Goal: Task Accomplishment & Management: Complete application form

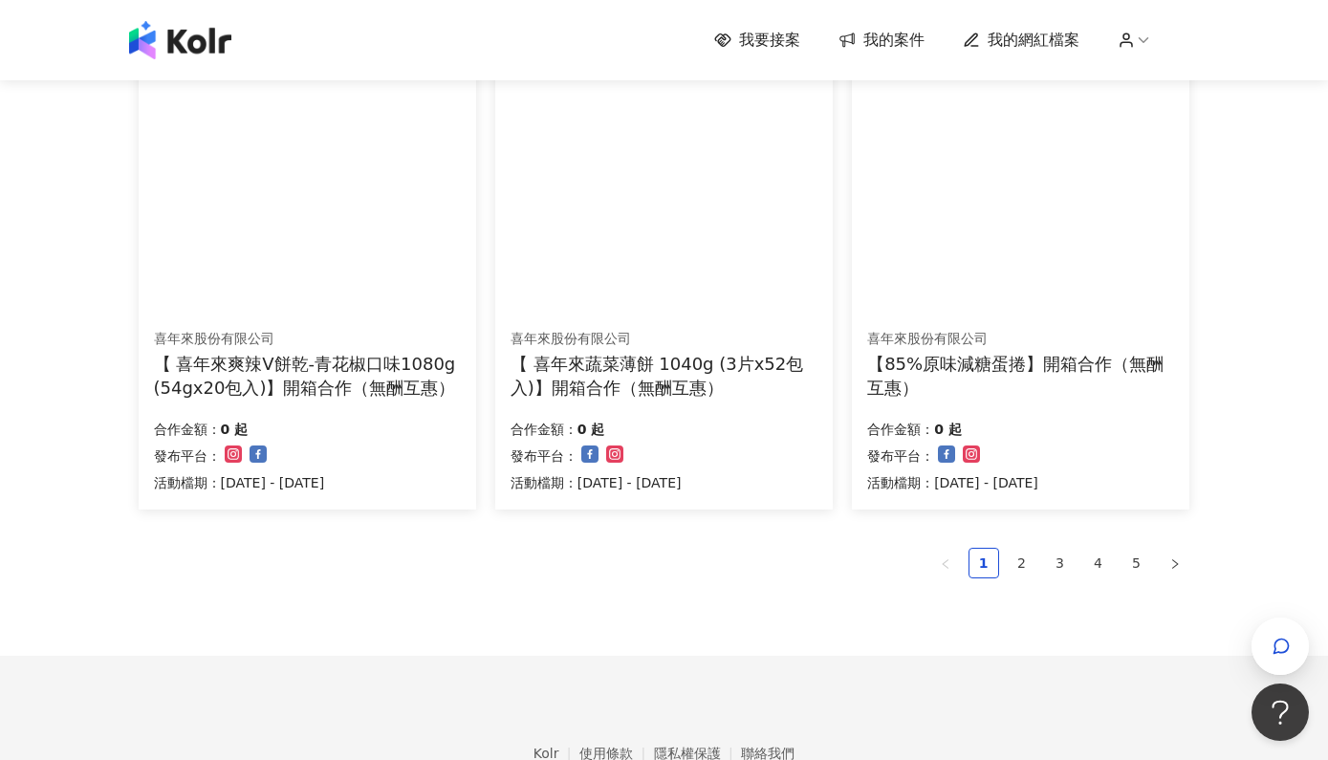
scroll to position [1218, 0]
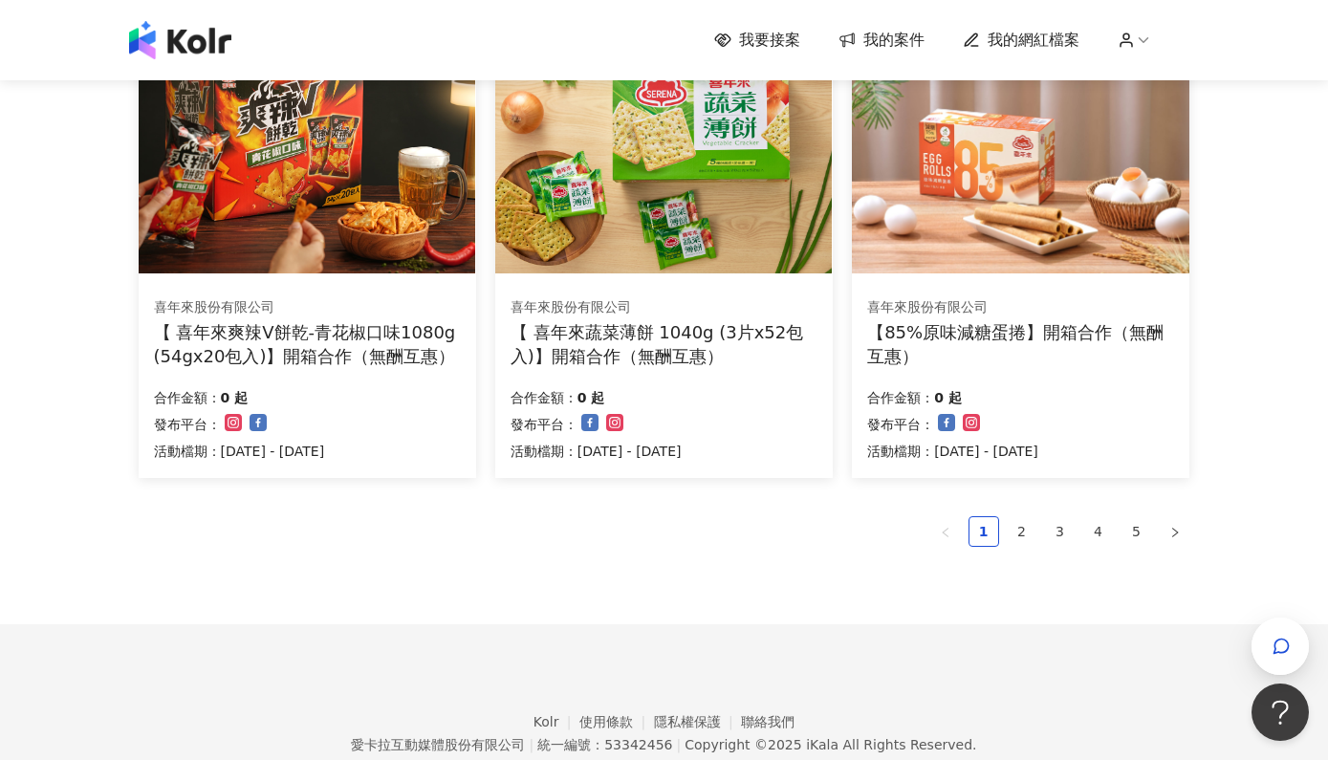
click at [1131, 519] on link "5" at bounding box center [1136, 531] width 29 height 29
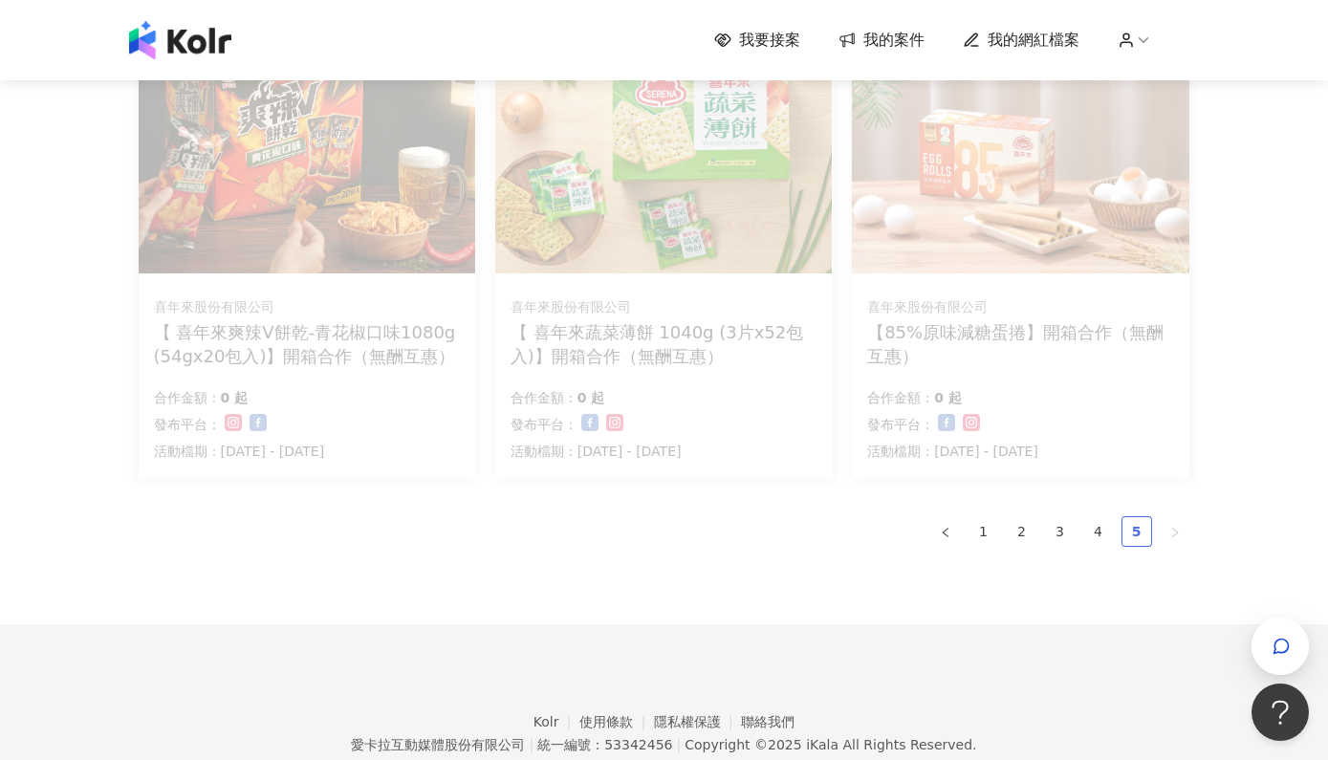
scroll to position [813, 0]
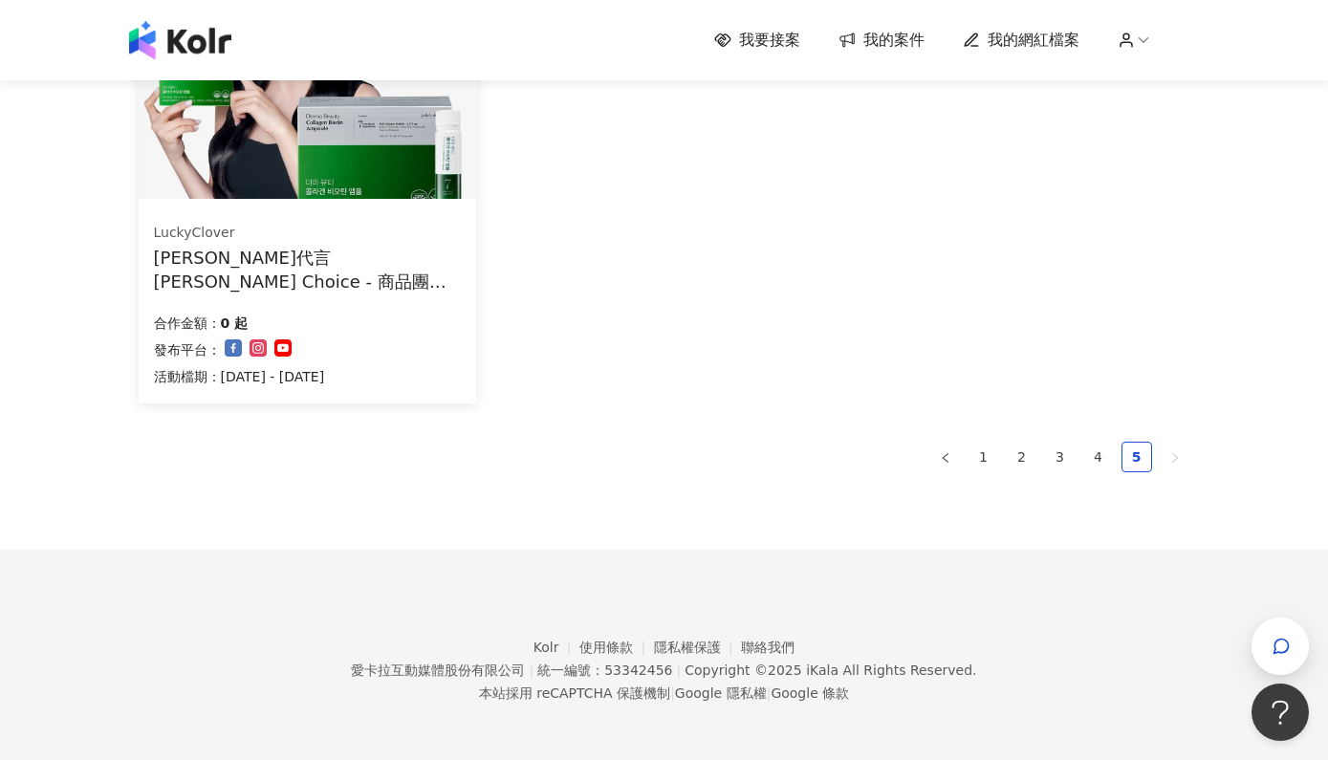
click at [385, 262] on div "[PERSON_NAME]代言 [PERSON_NAME] Choice - 商品團購 -膠原蛋白" at bounding box center [307, 270] width 307 height 48
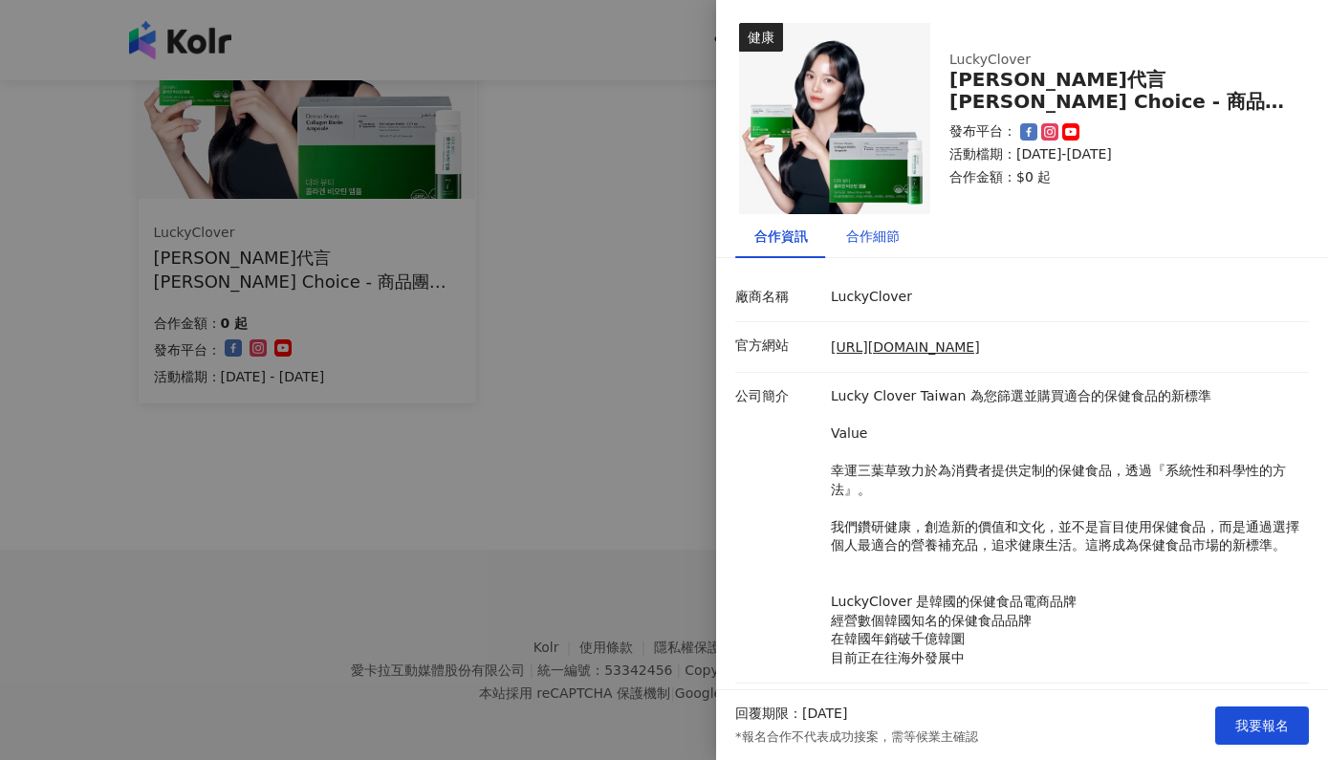
click at [874, 246] on div "合作細節" at bounding box center [873, 236] width 54 height 21
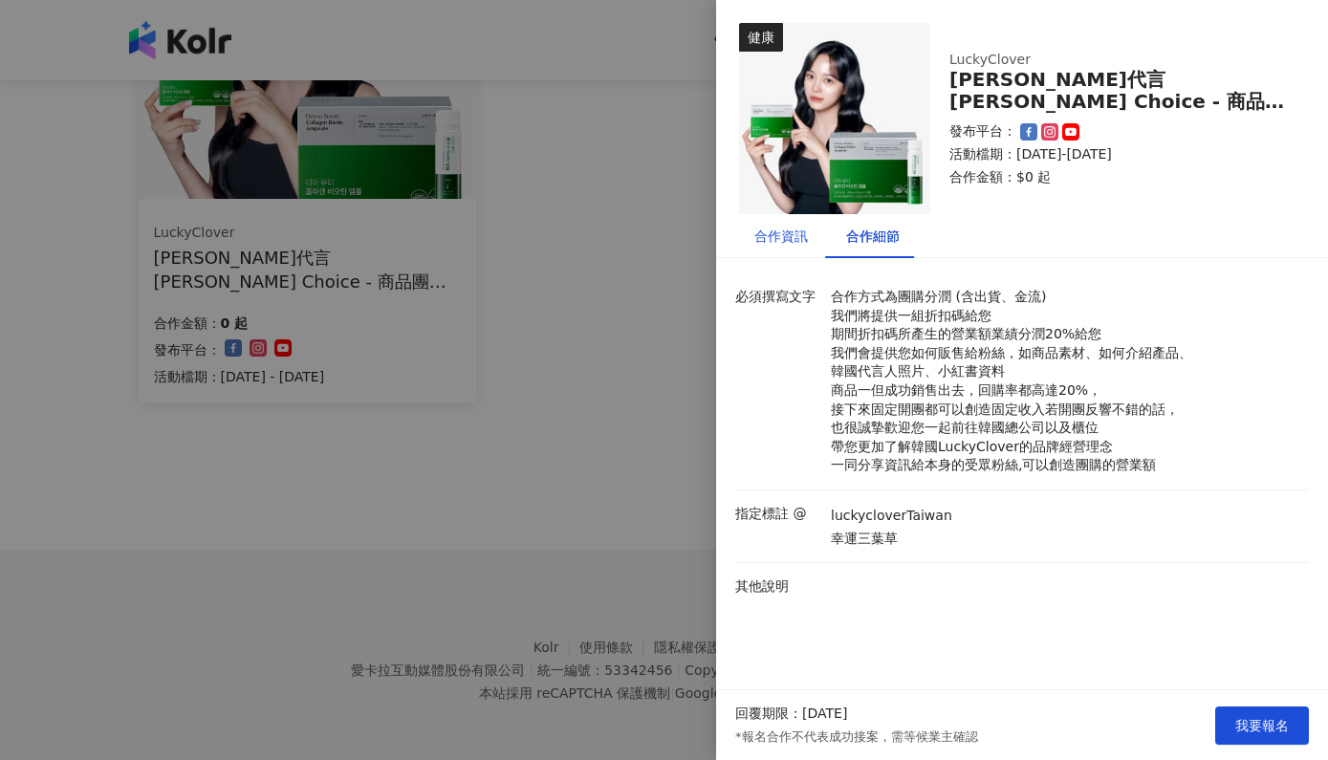
click at [778, 239] on div "合作資訊" at bounding box center [781, 236] width 54 height 21
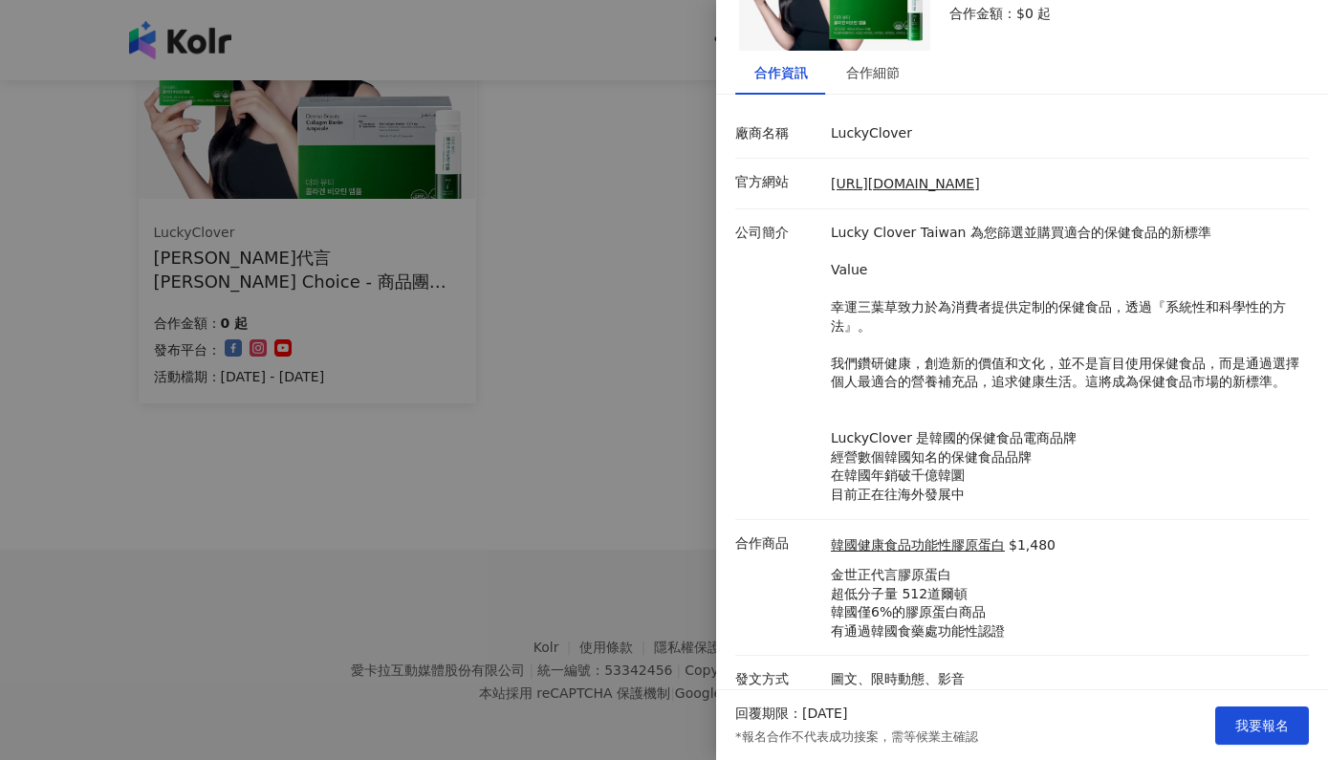
scroll to position [162, 0]
click at [1261, 732] on span "我要報名" at bounding box center [1262, 725] width 54 height 15
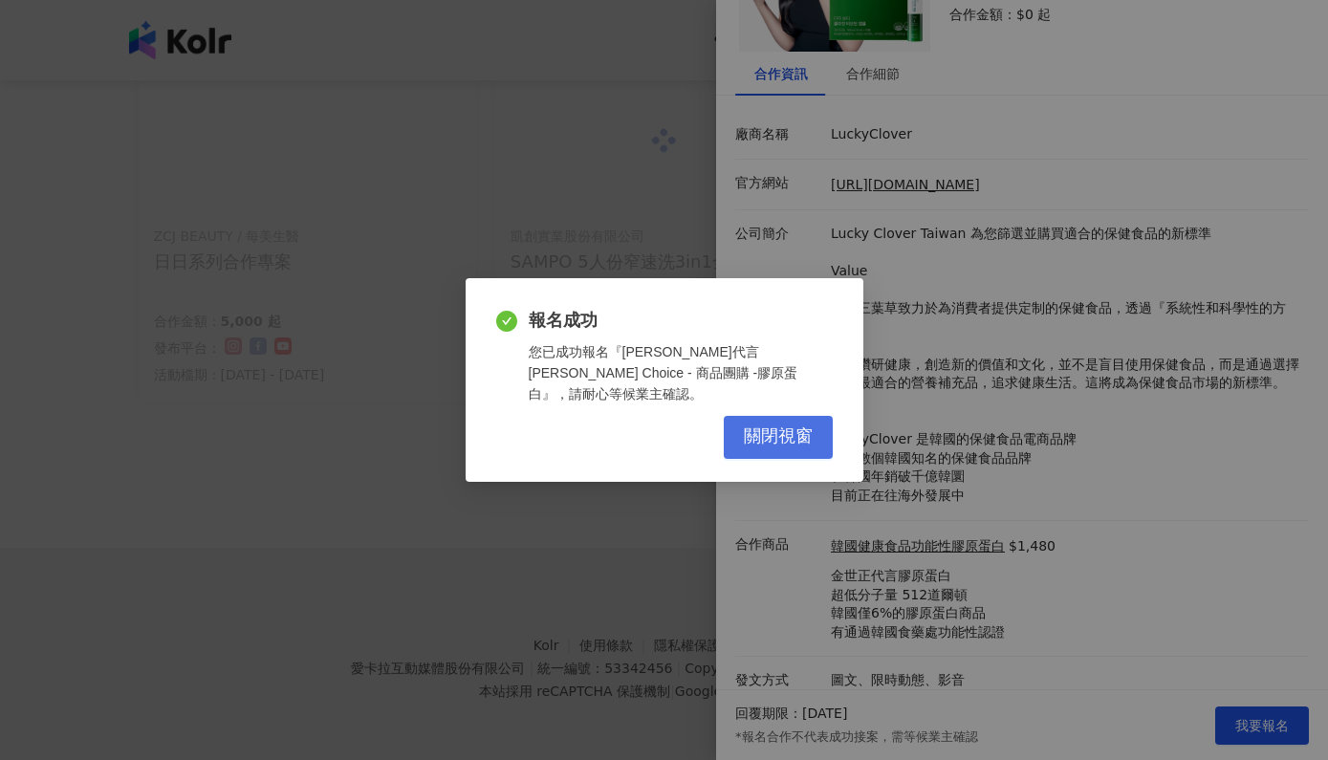
scroll to position [342, 0]
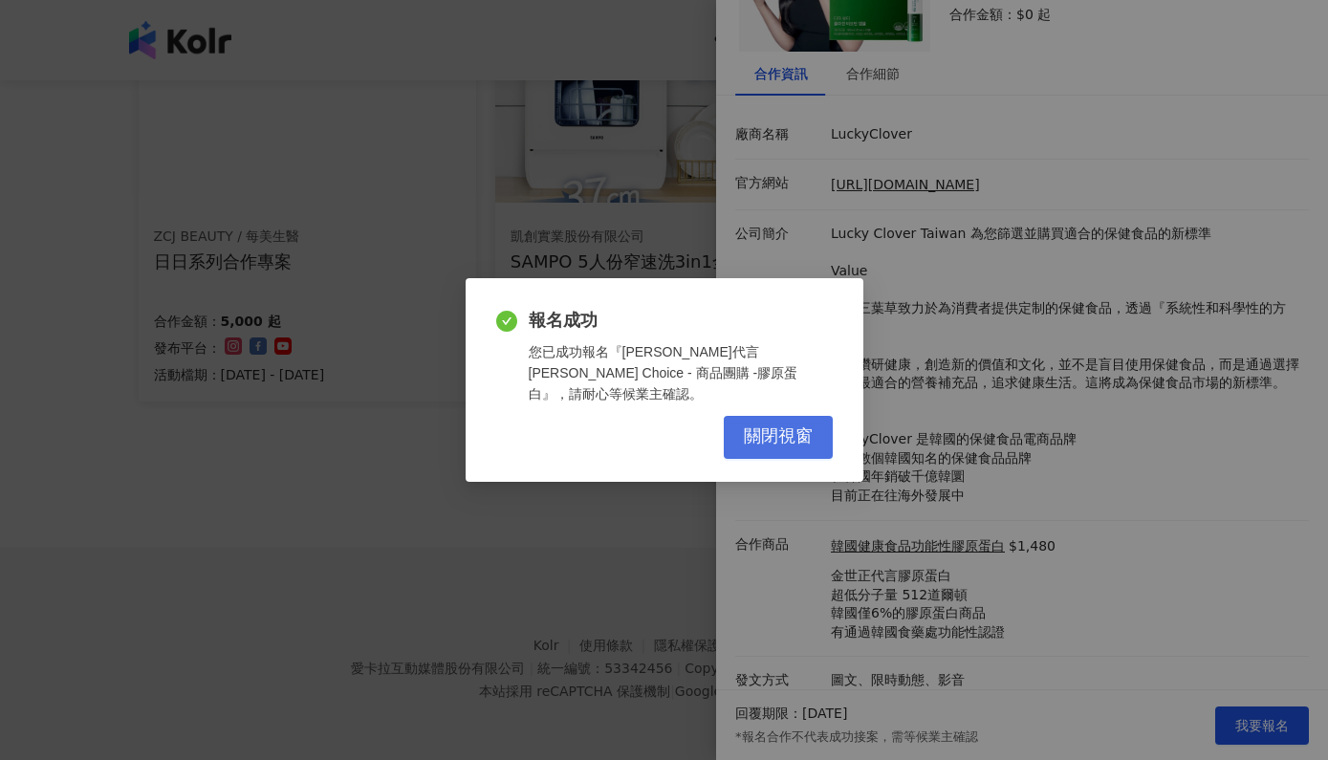
click at [762, 430] on span "關閉視窗" at bounding box center [778, 436] width 69 height 21
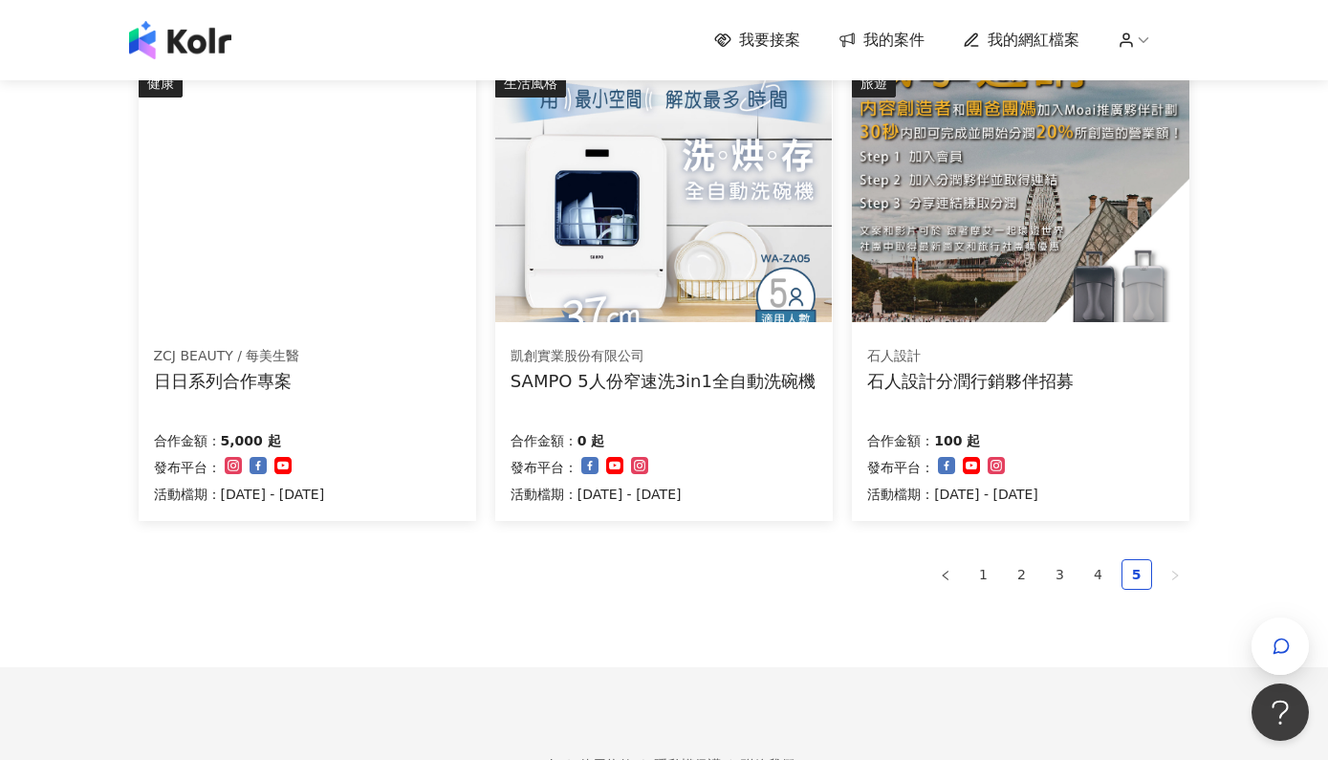
scroll to position [227, 0]
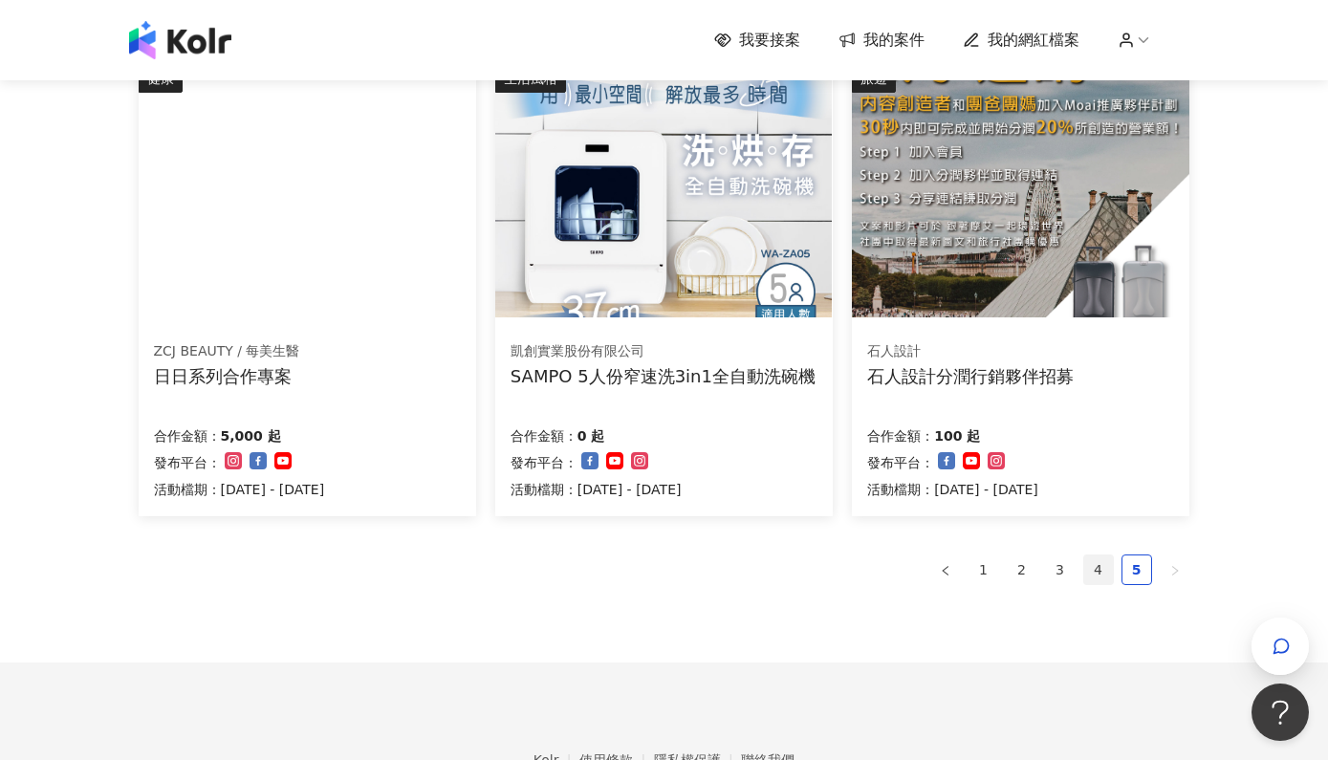
click at [1095, 565] on link "4" at bounding box center [1098, 569] width 29 height 29
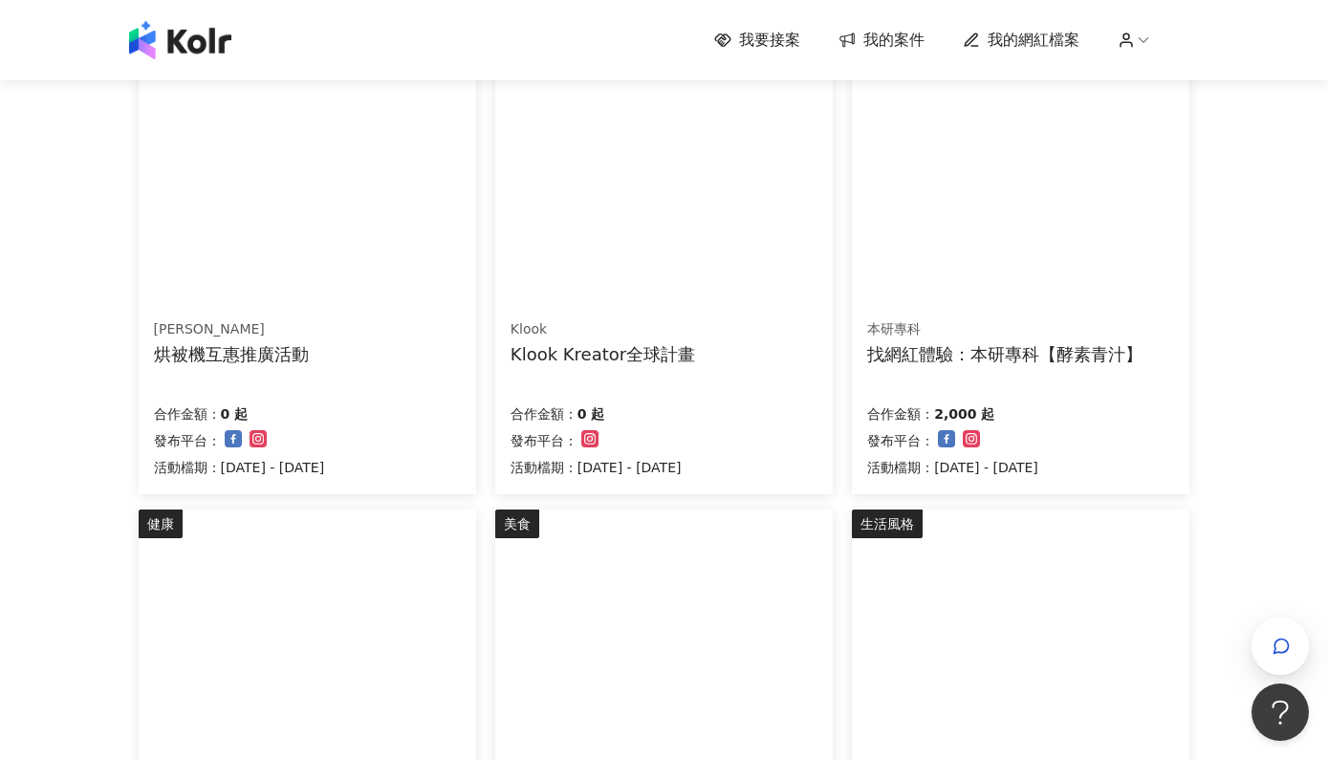
scroll to position [725, 0]
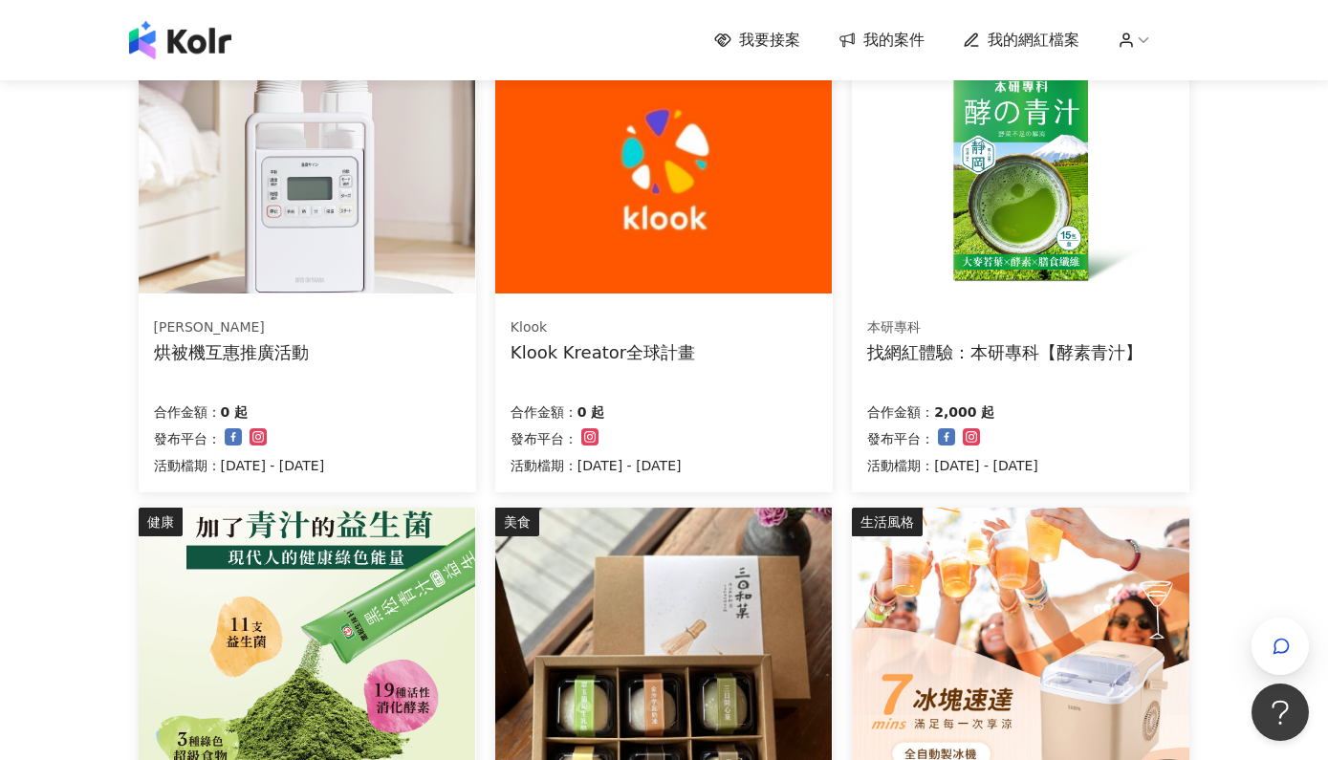
click at [271, 353] on div "烘被機互惠推廣活動" at bounding box center [231, 352] width 155 height 24
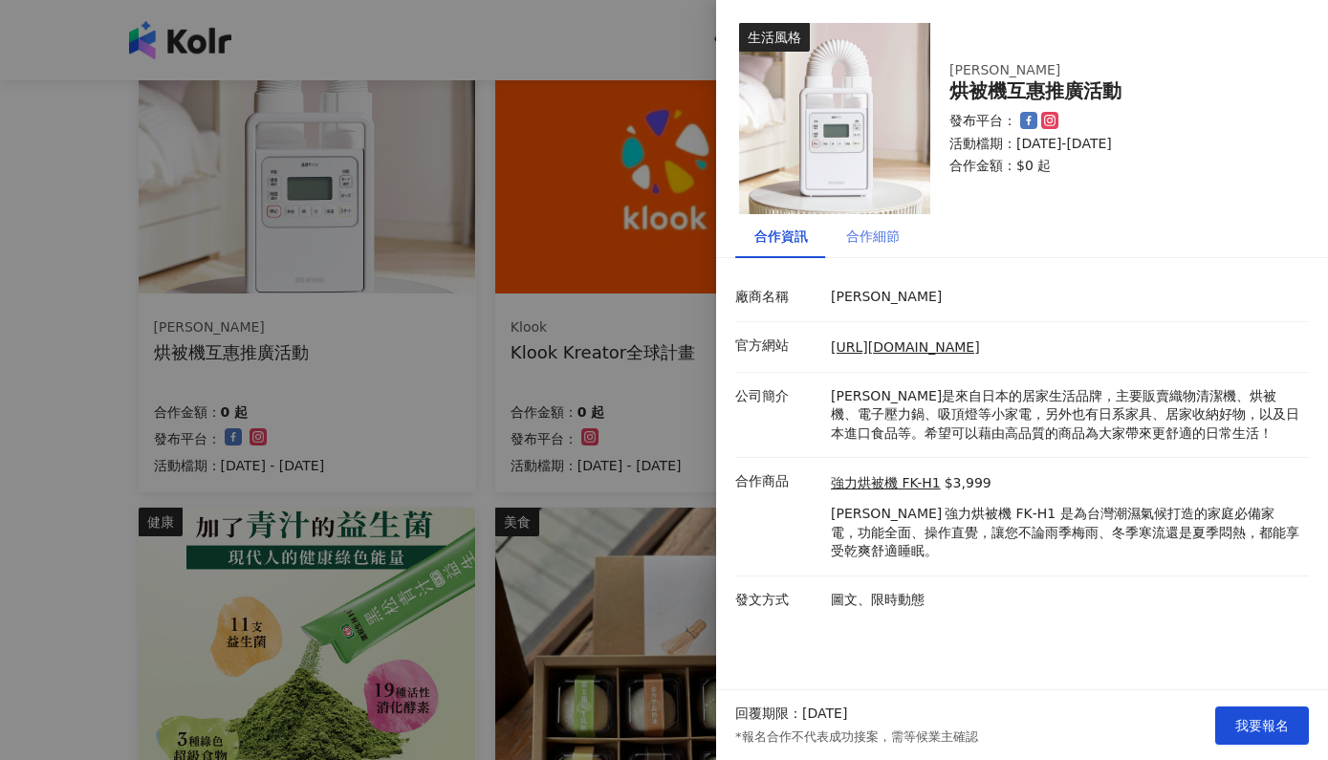
click at [871, 225] on div "合作細節" at bounding box center [873, 236] width 92 height 44
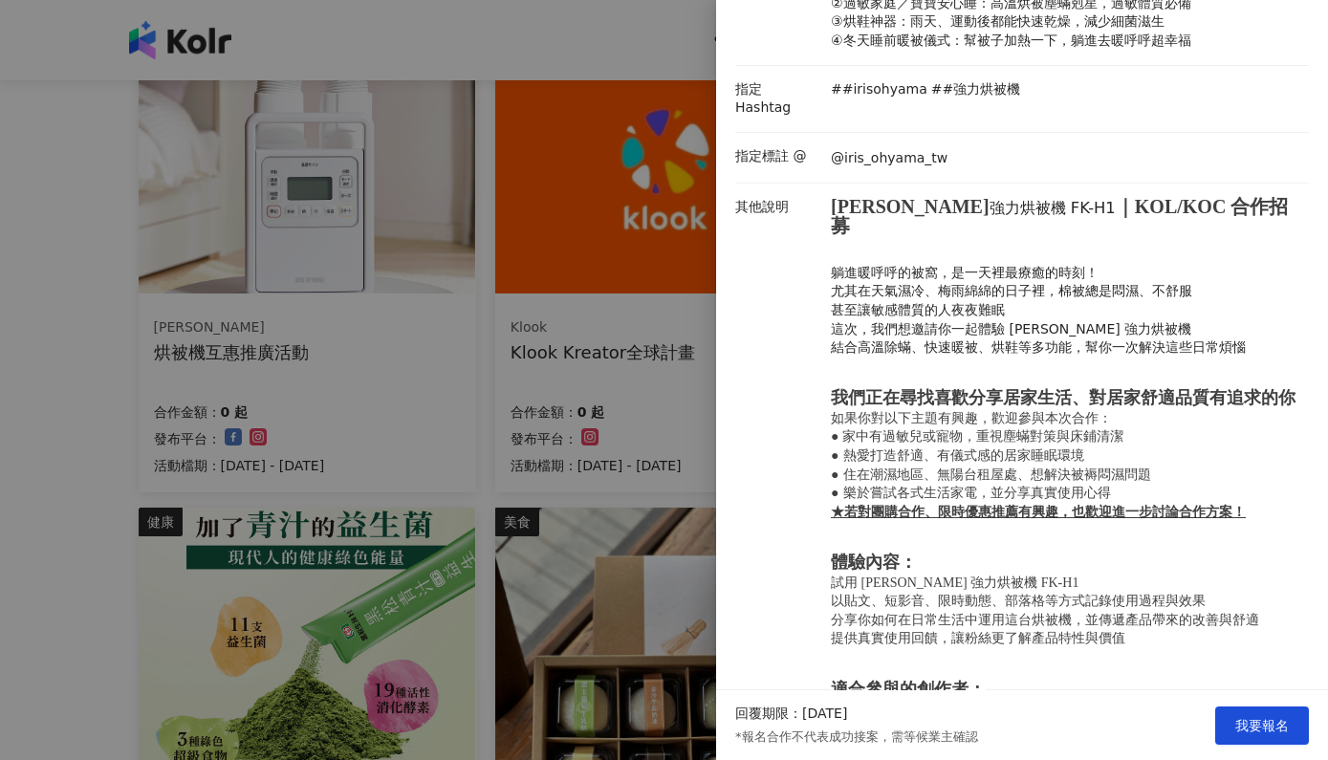
scroll to position [372, 0]
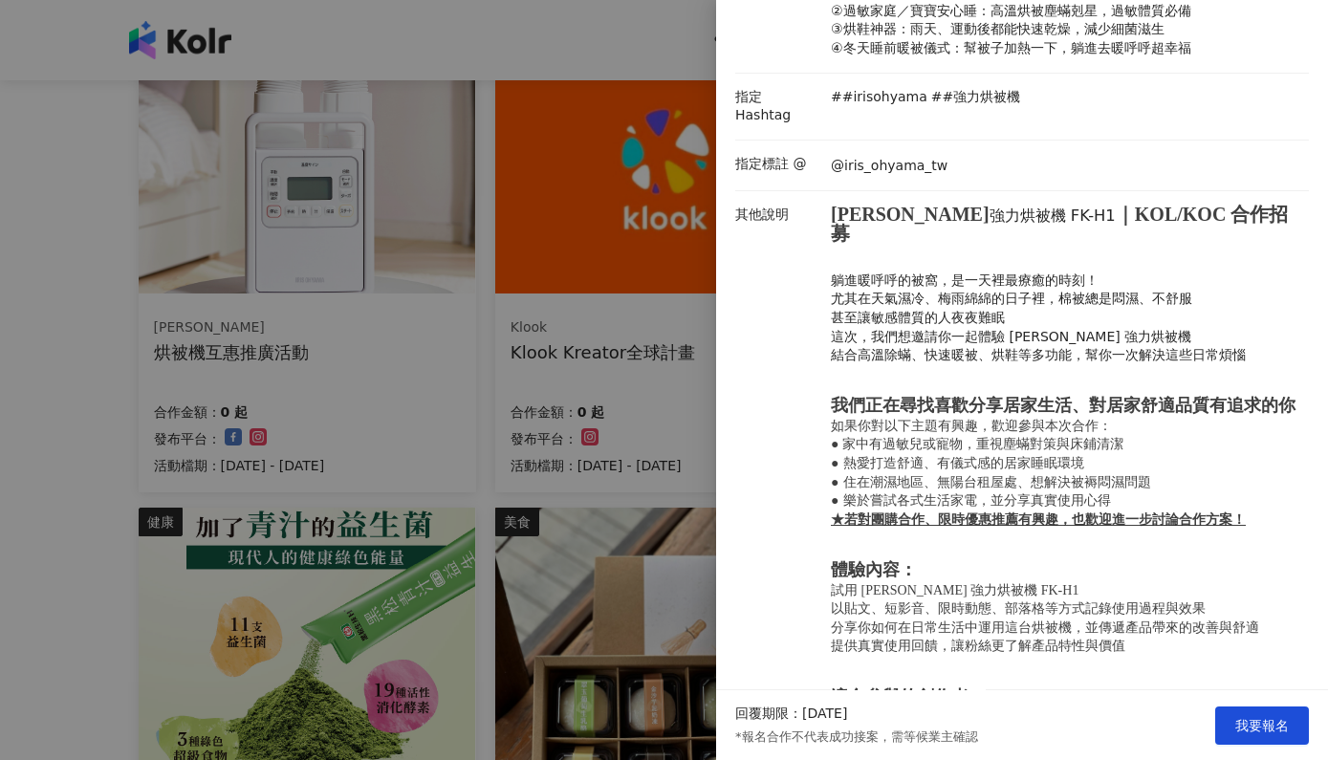
click at [342, 448] on div at bounding box center [664, 380] width 1328 height 760
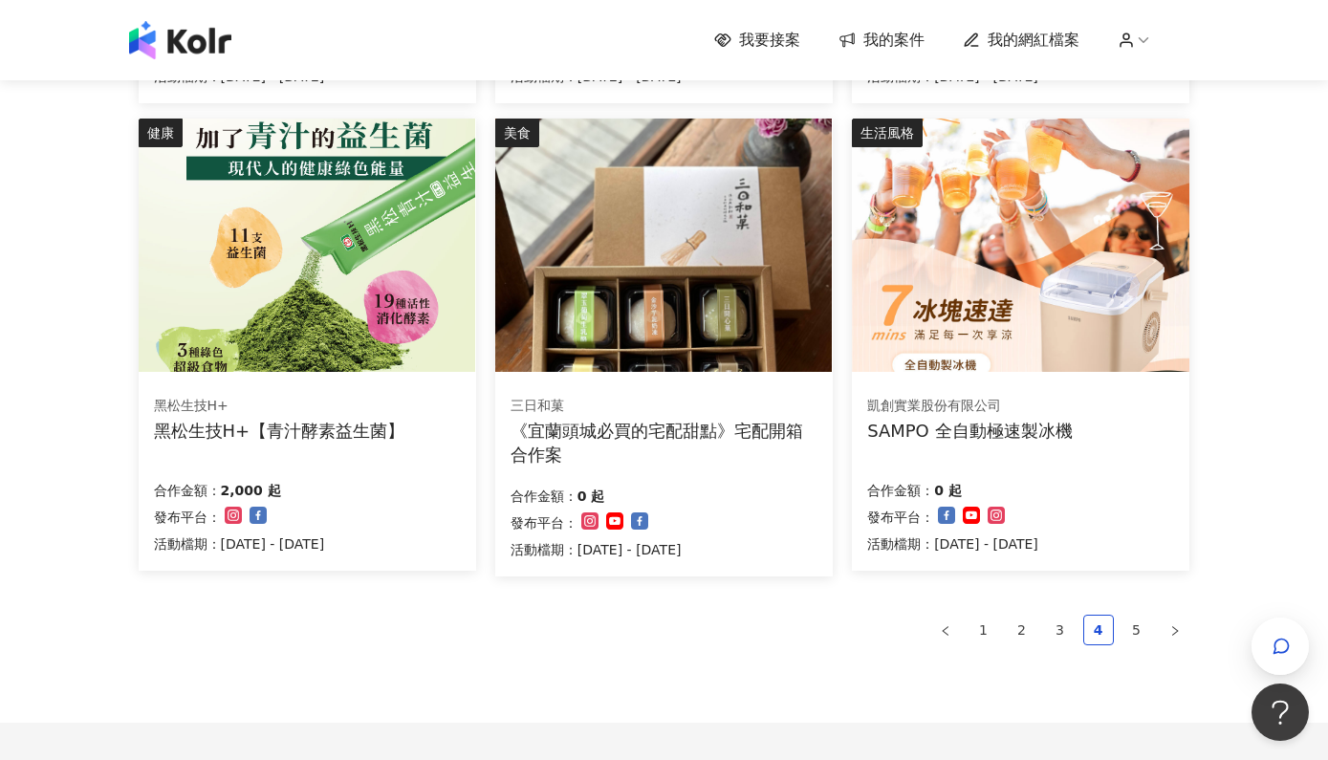
scroll to position [1141, 0]
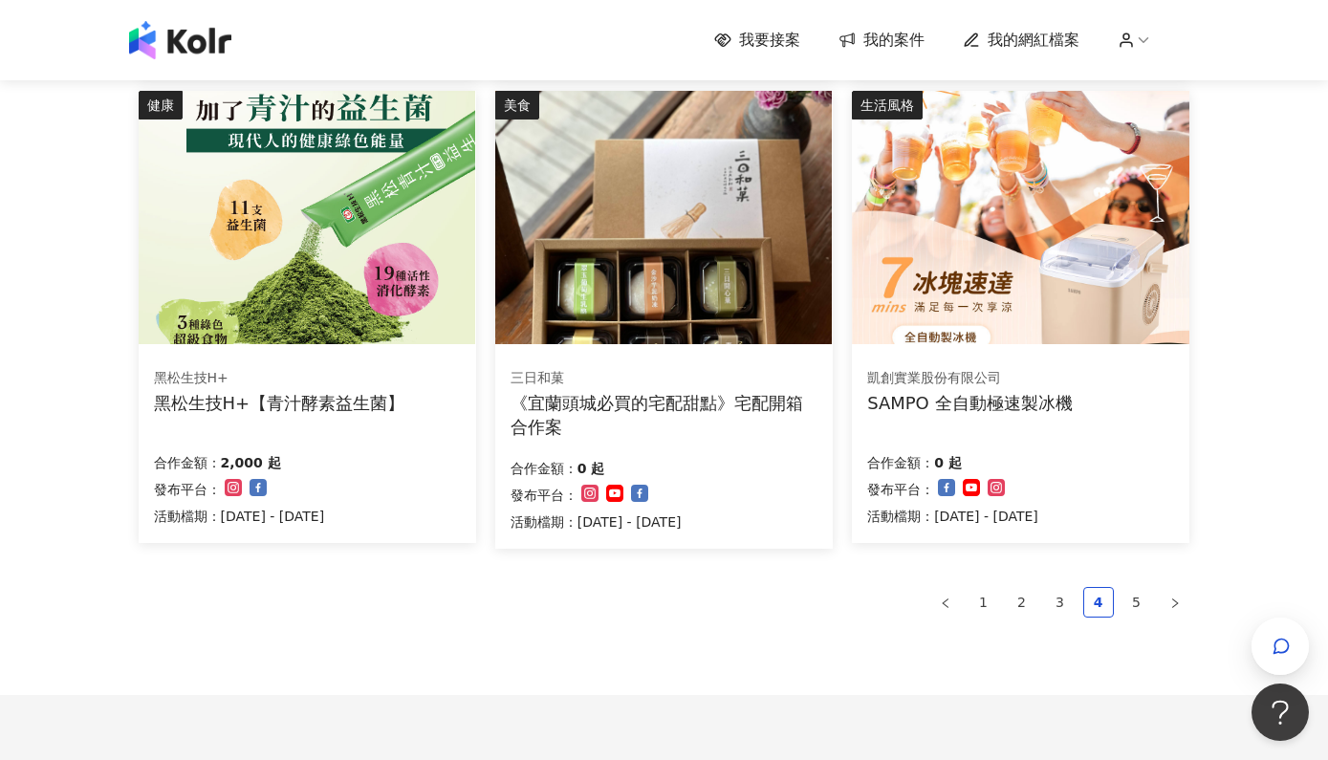
click at [990, 404] on div "SAMPO 全自動極速製冰機" at bounding box center [969, 403] width 205 height 24
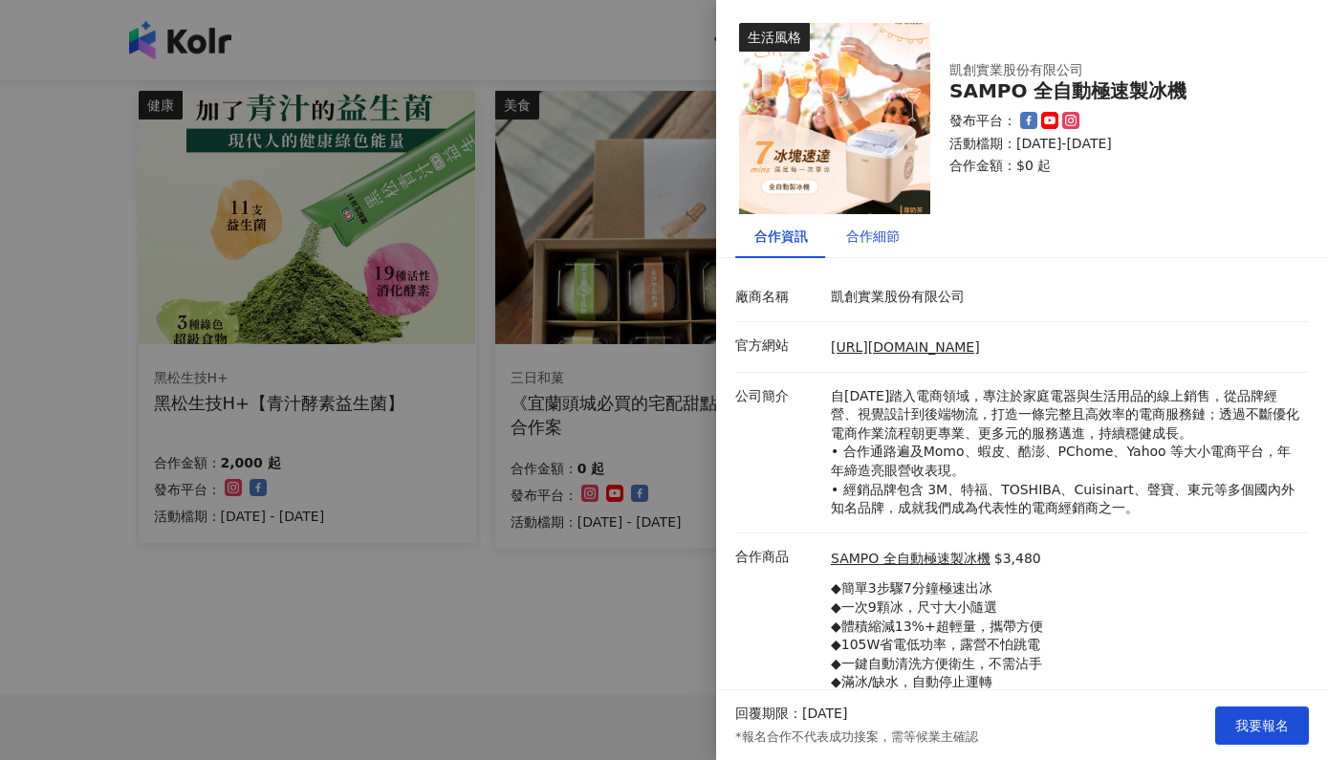
click at [866, 234] on div "合作細節" at bounding box center [873, 236] width 54 height 21
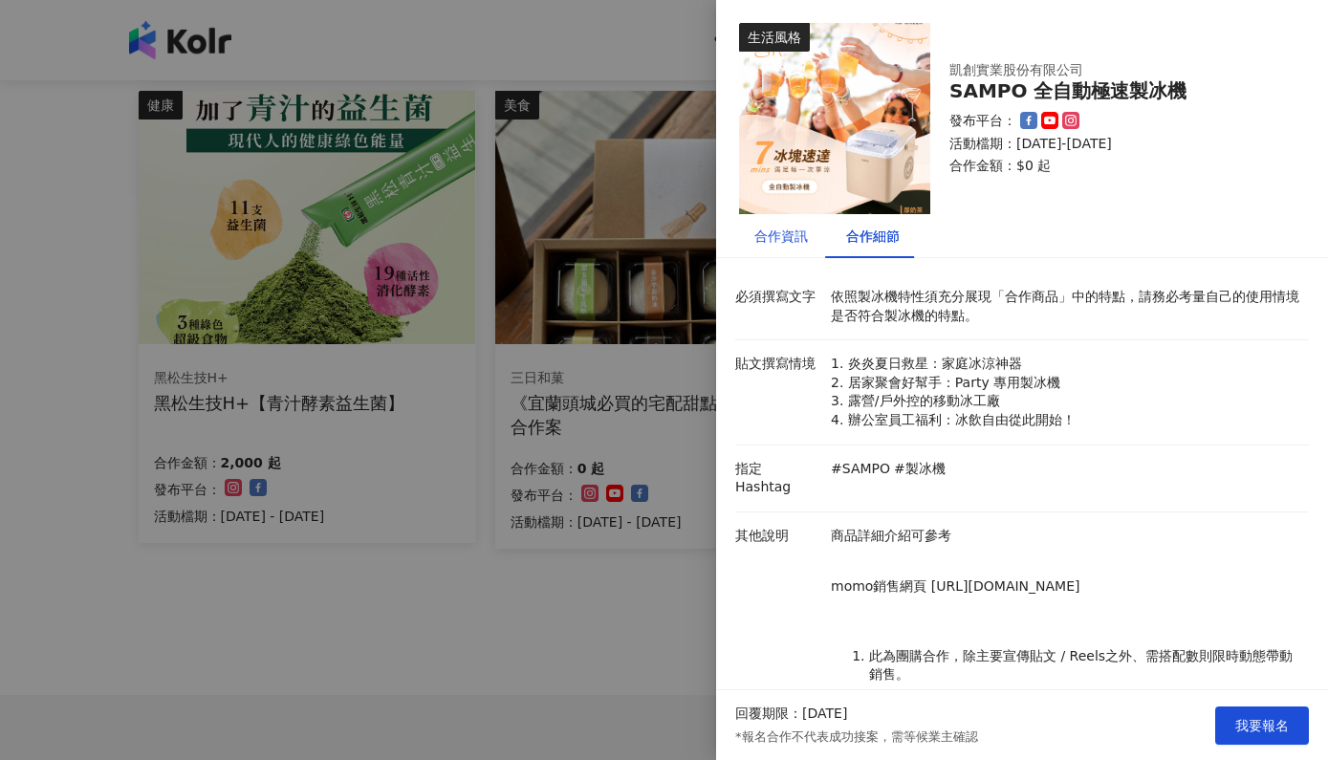
click at [786, 236] on div "合作資訊" at bounding box center [781, 236] width 54 height 21
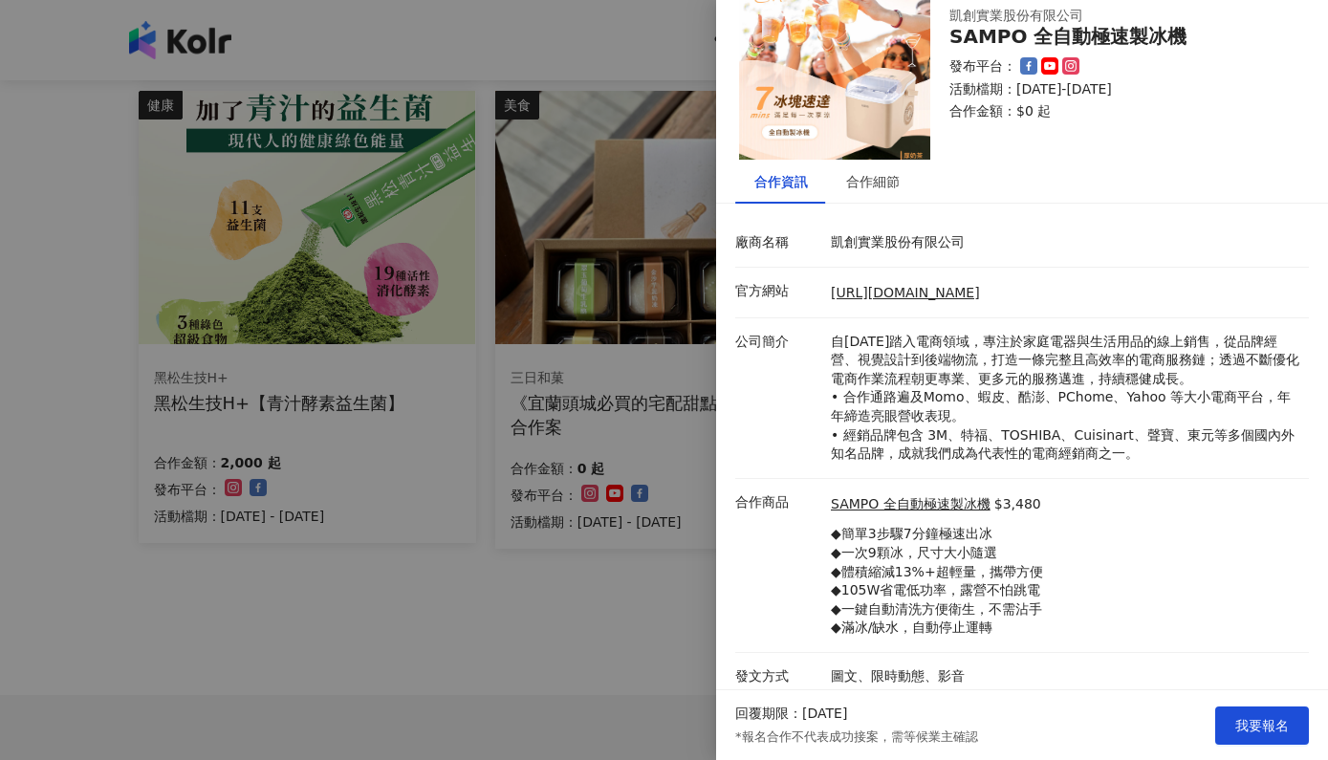
scroll to position [54, 0]
click at [971, 292] on link "[URL][DOMAIN_NAME]" at bounding box center [905, 293] width 149 height 15
click at [328, 728] on div at bounding box center [664, 380] width 1328 height 760
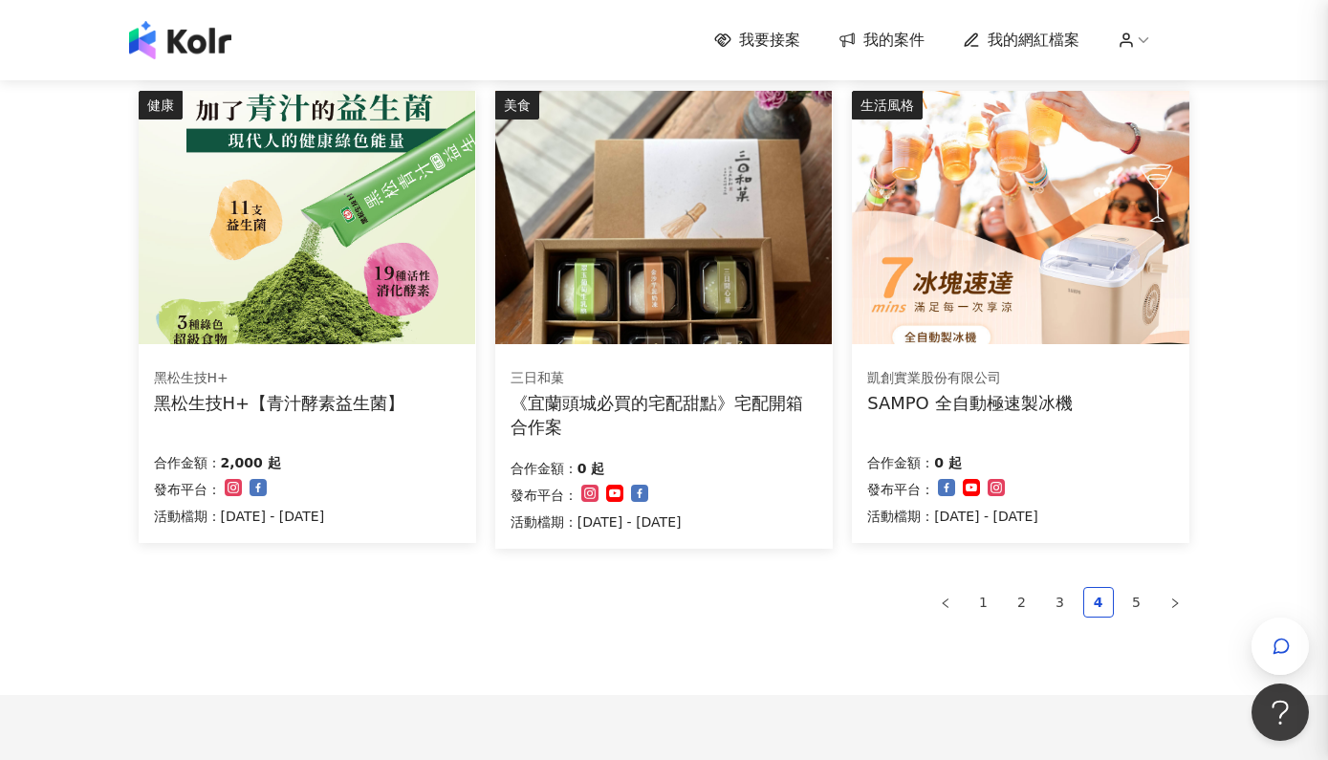
scroll to position [0, 0]
click at [723, 392] on div "《宜蘭頭城必買的宅配甜點》宅配開箱合作案" at bounding box center [663, 415] width 307 height 48
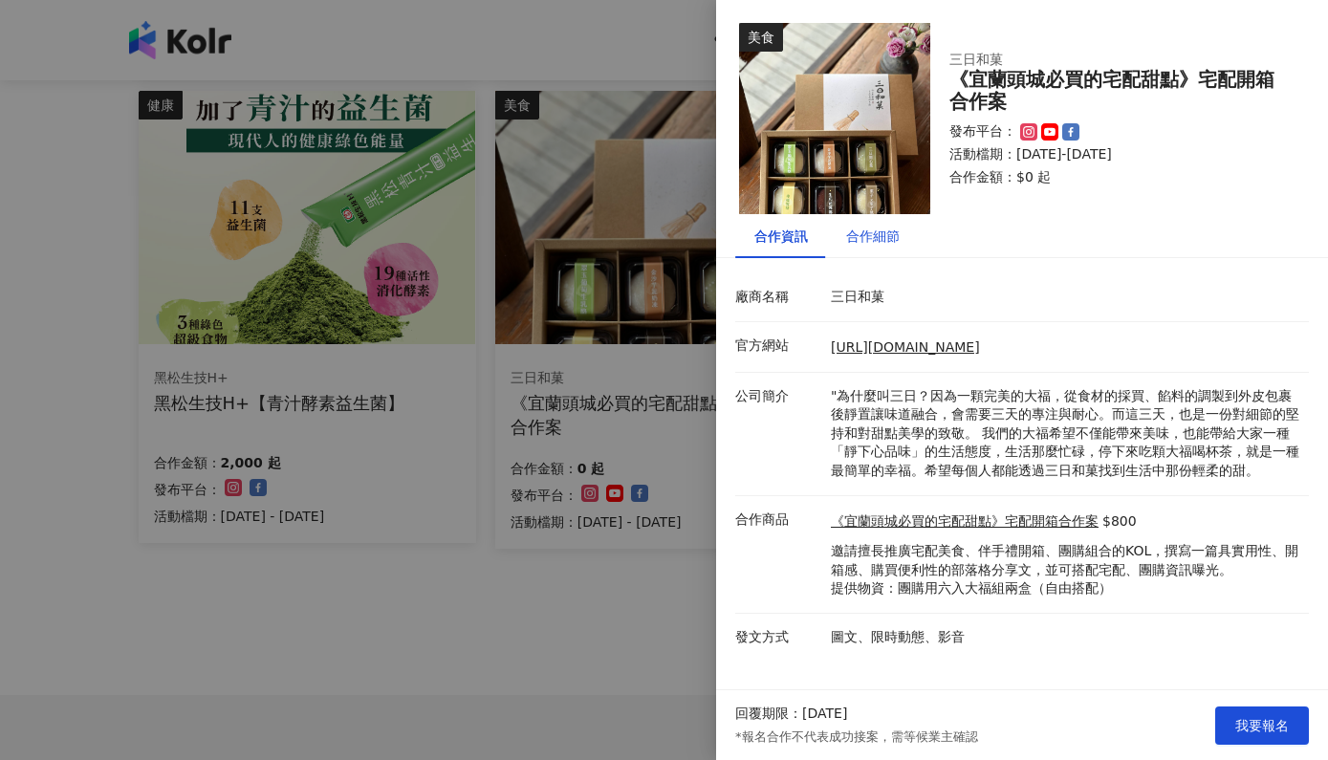
click at [874, 239] on div "合作細節" at bounding box center [873, 236] width 54 height 21
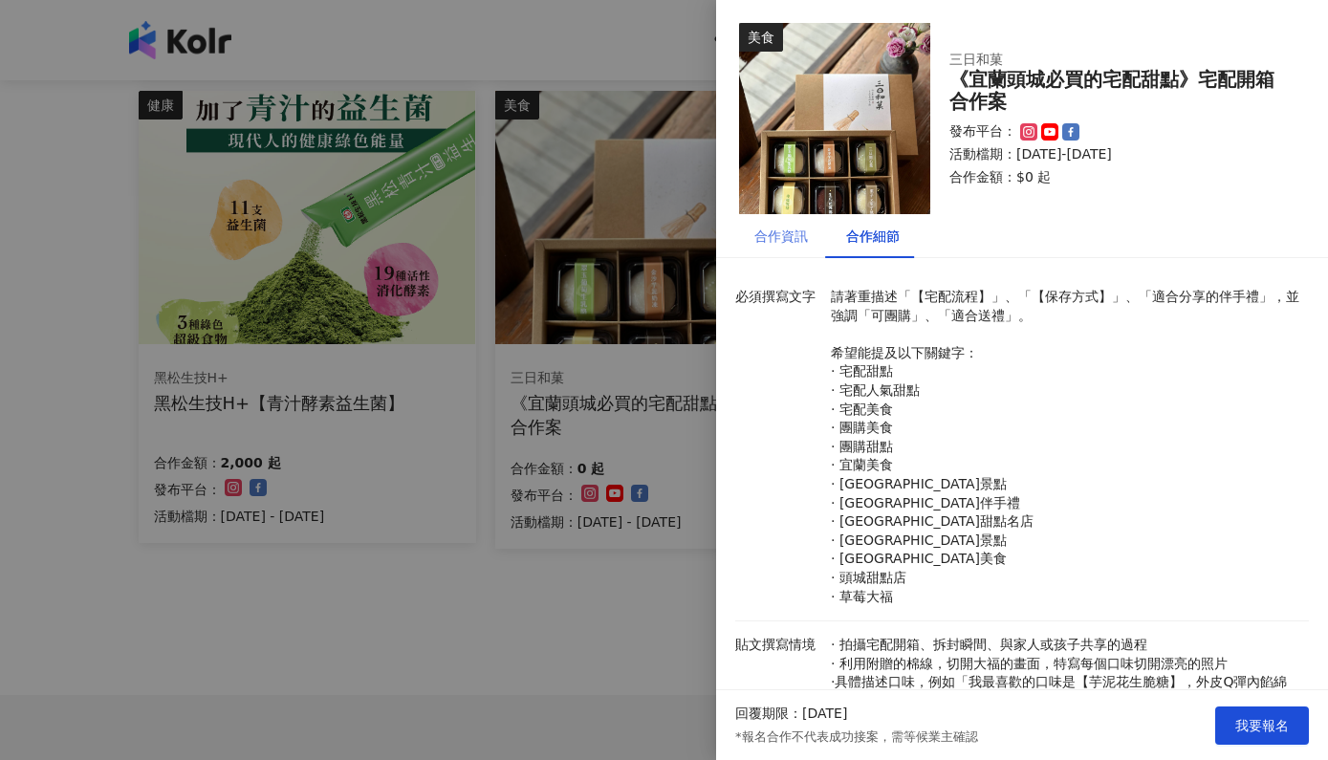
click at [753, 236] on div "合作資訊" at bounding box center [781, 236] width 92 height 44
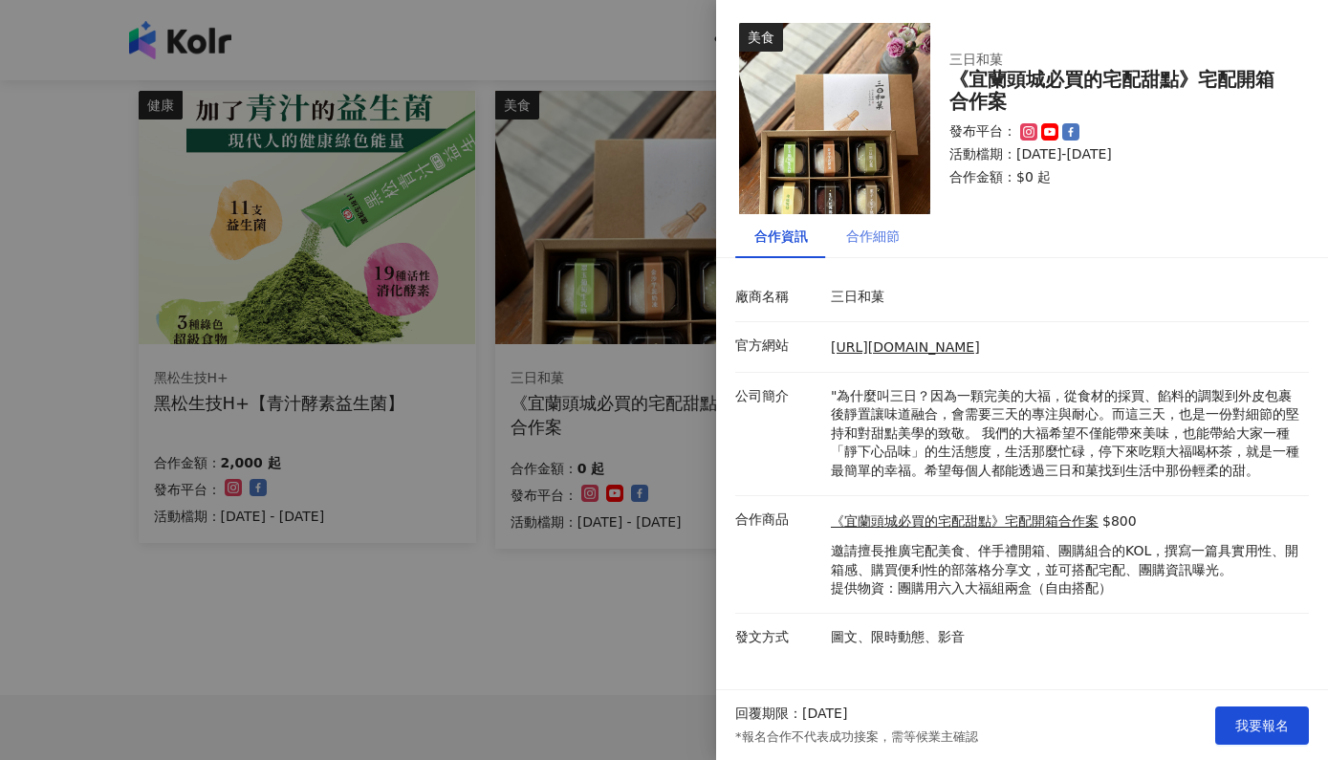
click at [834, 246] on div "合作細節" at bounding box center [873, 236] width 92 height 44
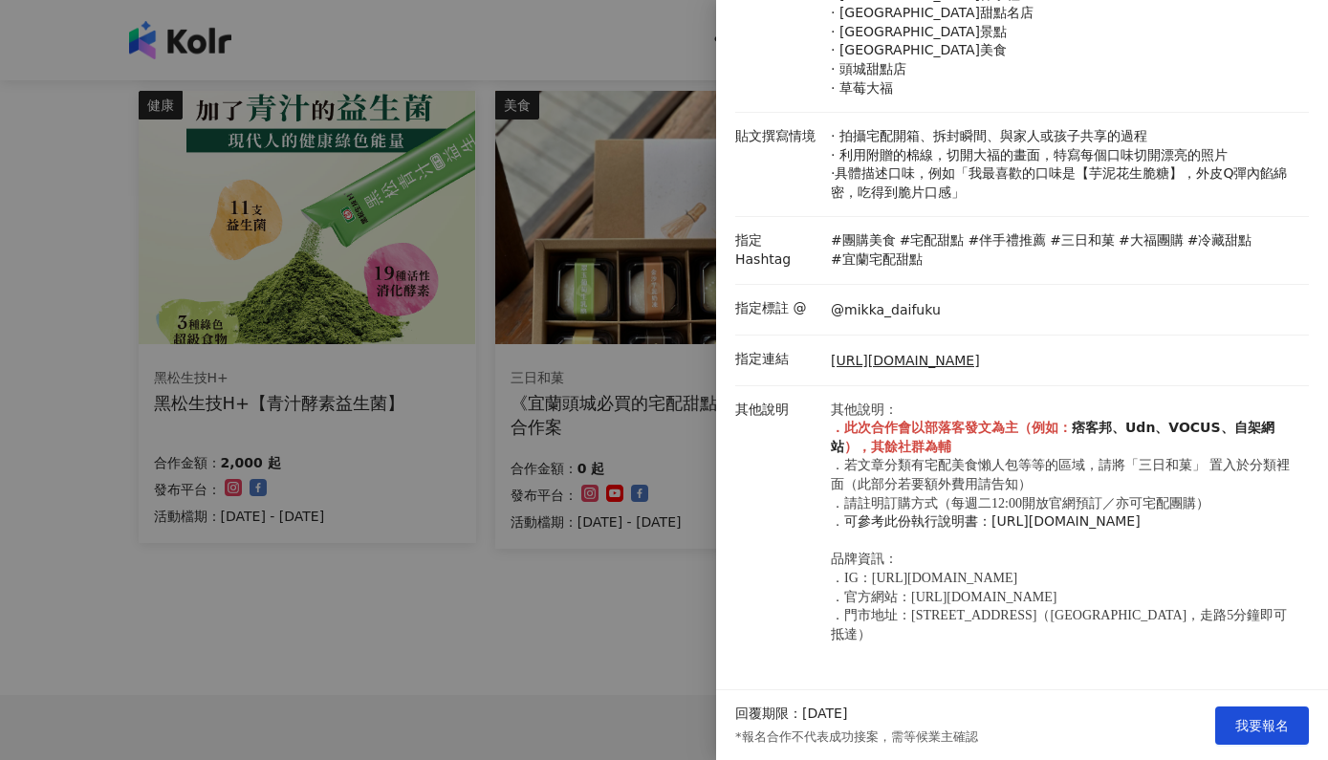
scroll to position [534, 0]
click at [479, 628] on div at bounding box center [664, 380] width 1328 height 760
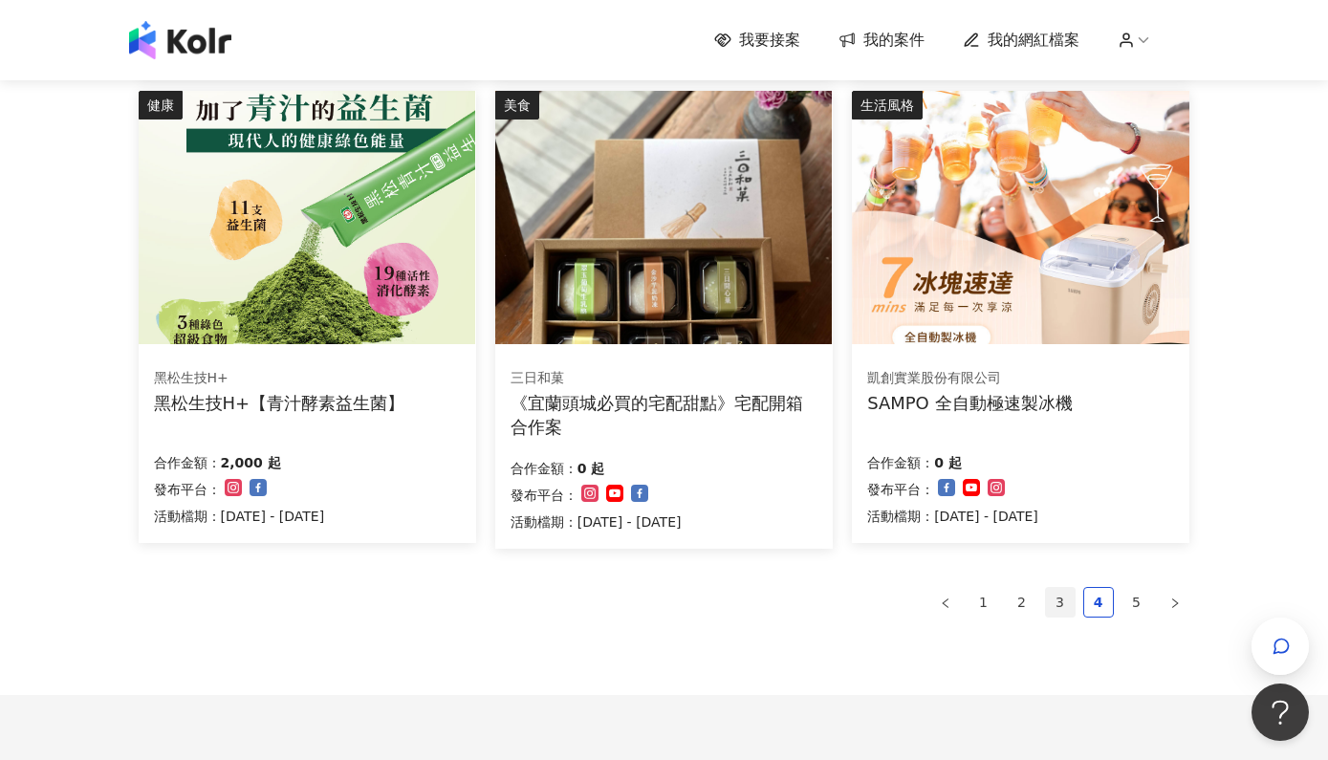
click at [1066, 597] on link "3" at bounding box center [1060, 602] width 29 height 29
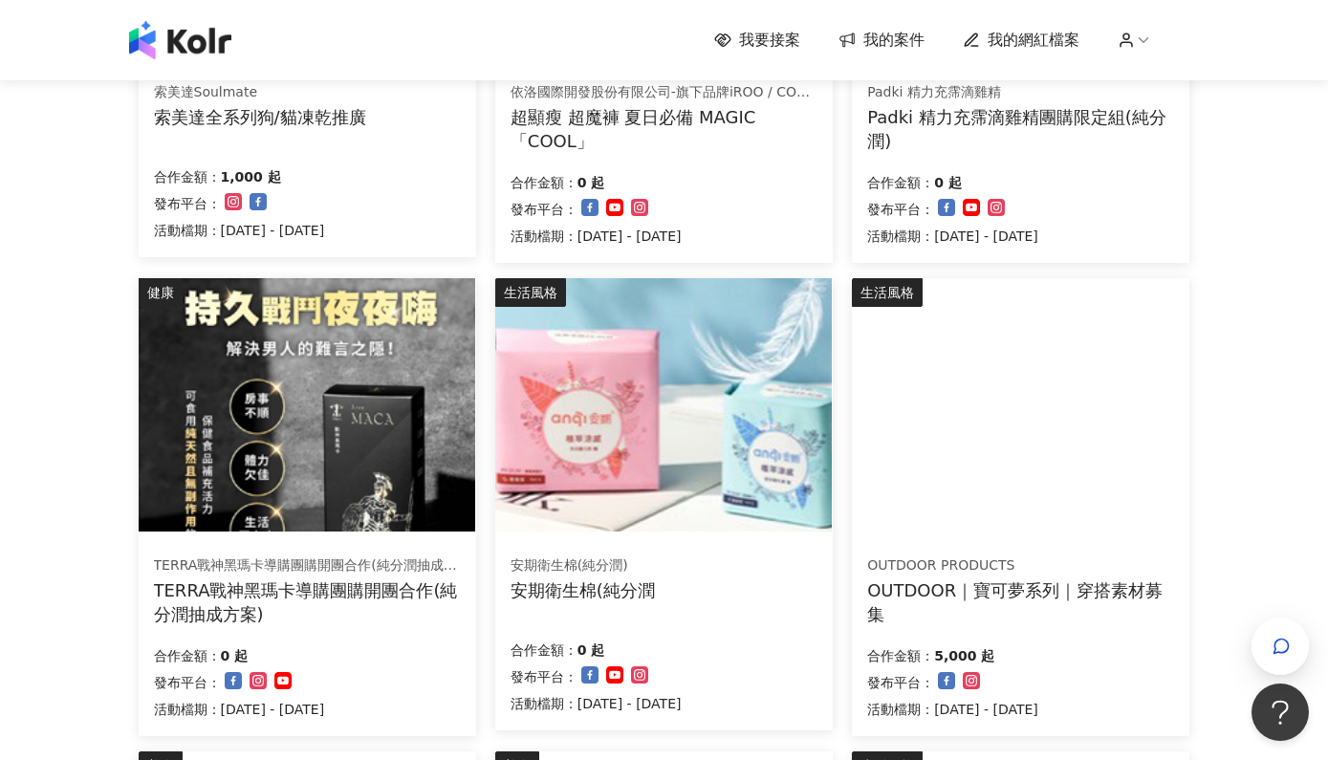
scroll to position [485, 0]
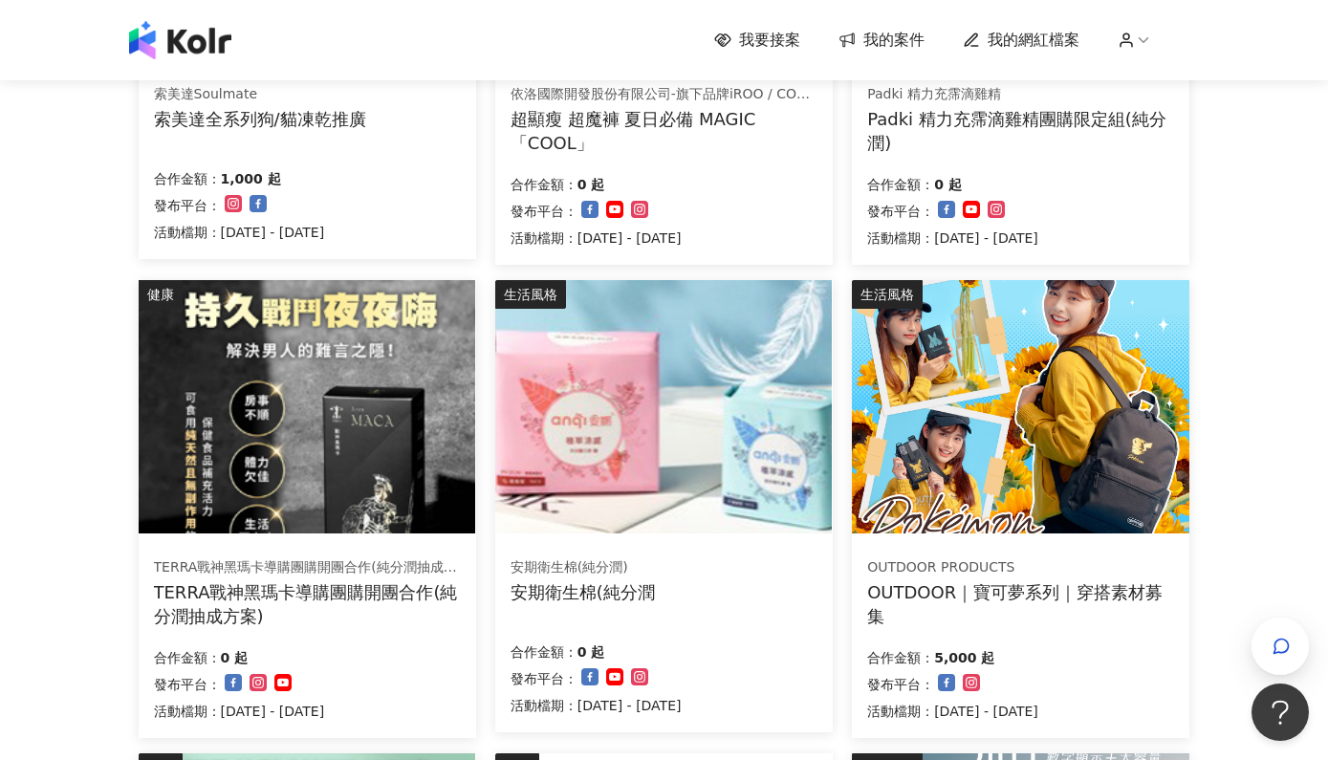
click at [618, 591] on div "安期衛生棉(純分潤" at bounding box center [582, 592] width 144 height 24
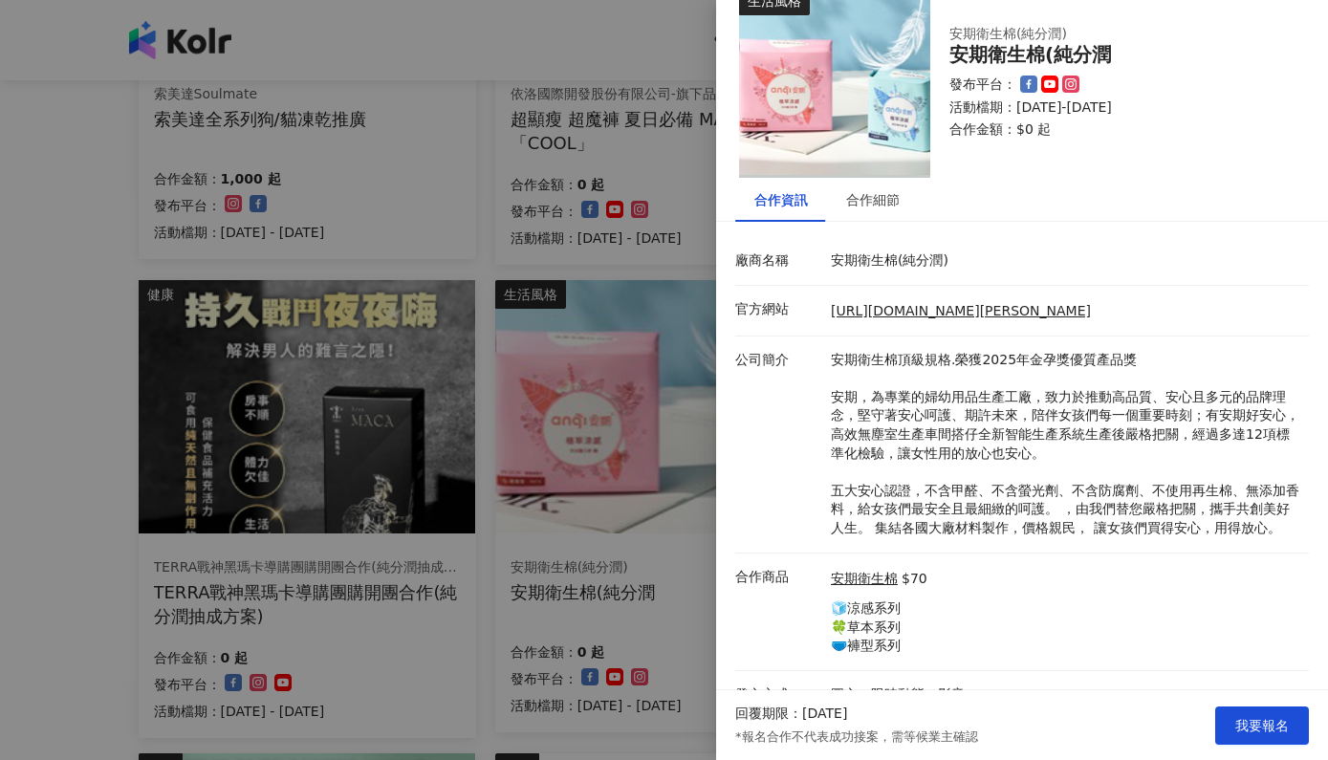
scroll to position [54, 0]
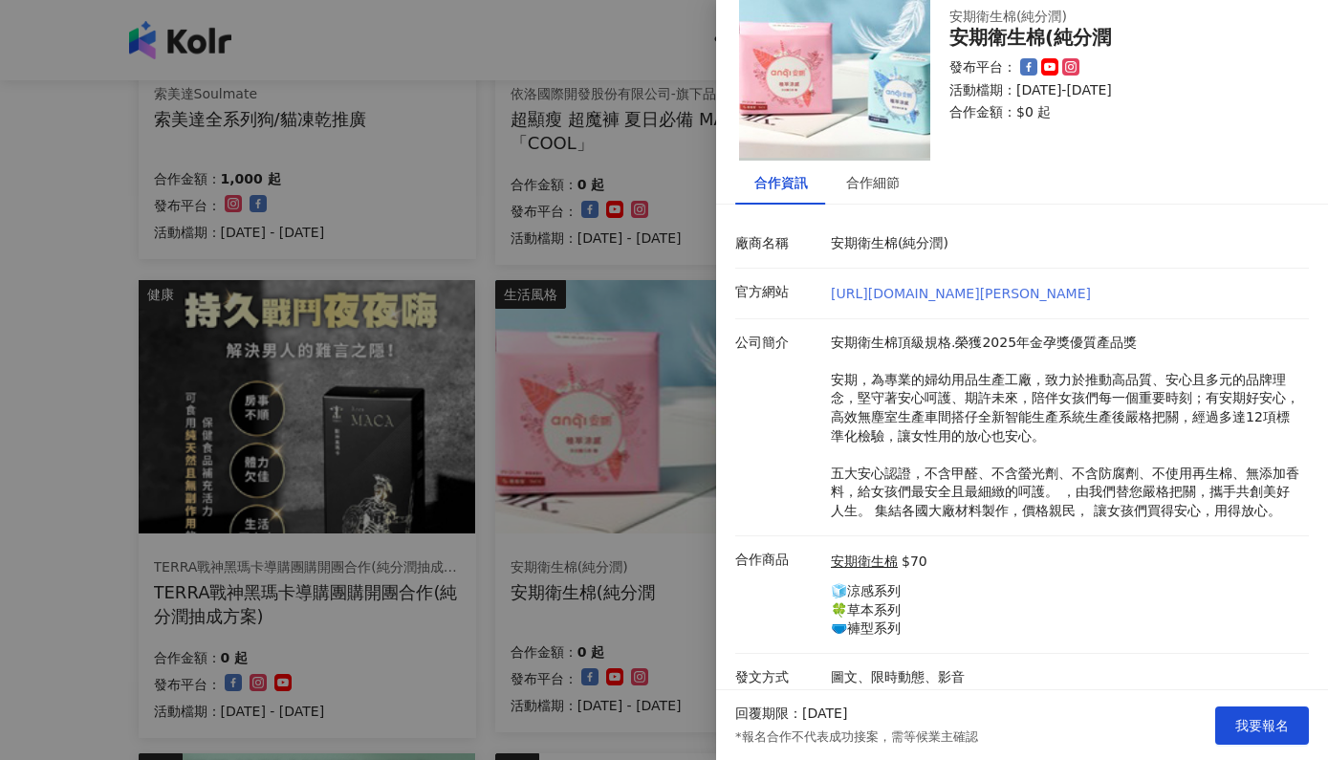
click at [981, 291] on link "[URL][DOMAIN_NAME][PERSON_NAME]" at bounding box center [961, 293] width 260 height 15
click at [659, 613] on div at bounding box center [664, 380] width 1328 height 760
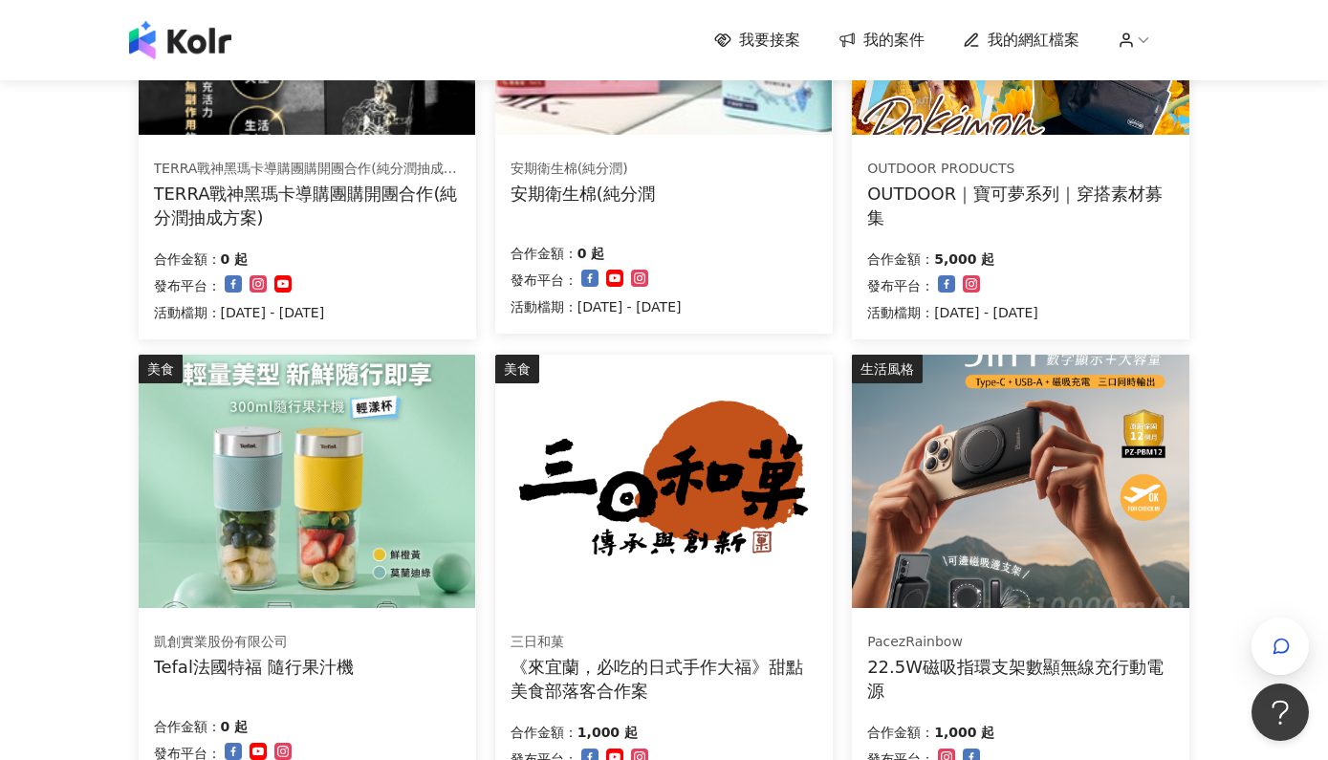
scroll to position [1092, 0]
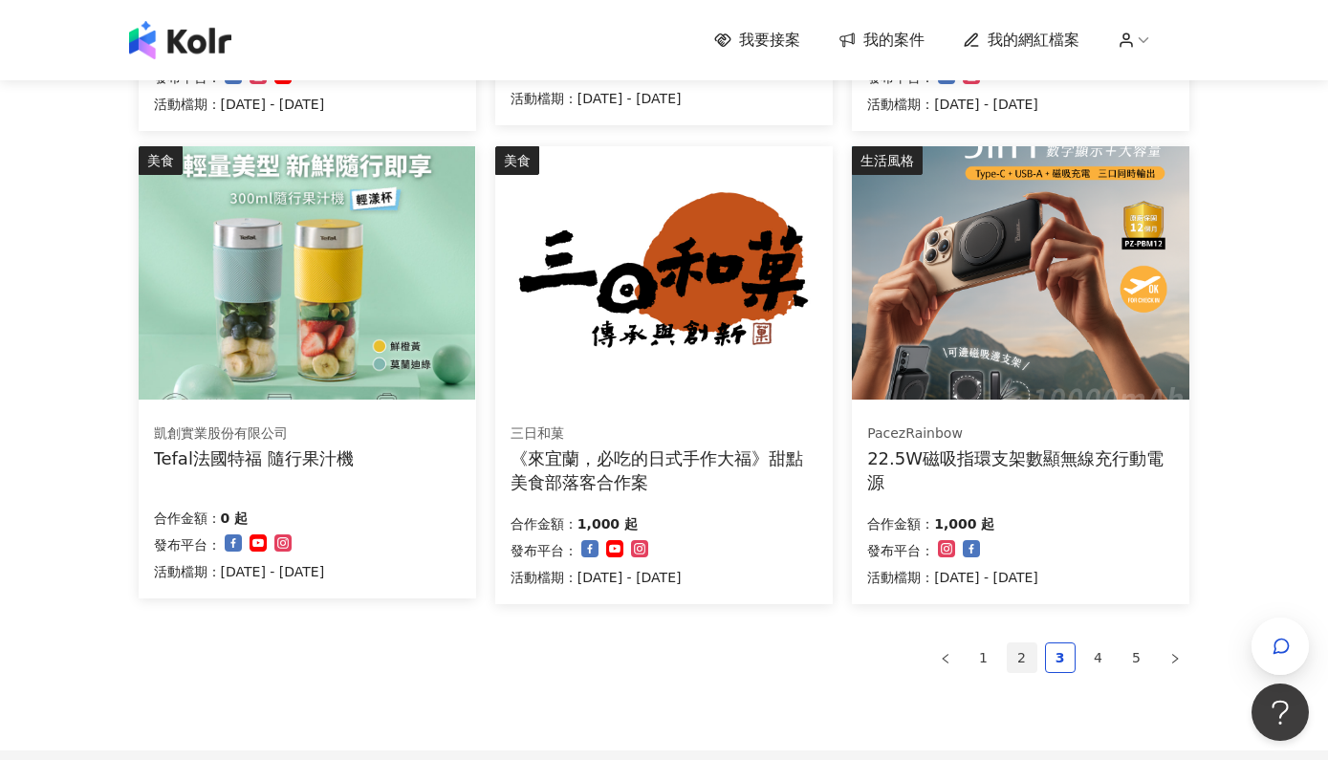
click at [1035, 643] on link "2" at bounding box center [1021, 657] width 29 height 29
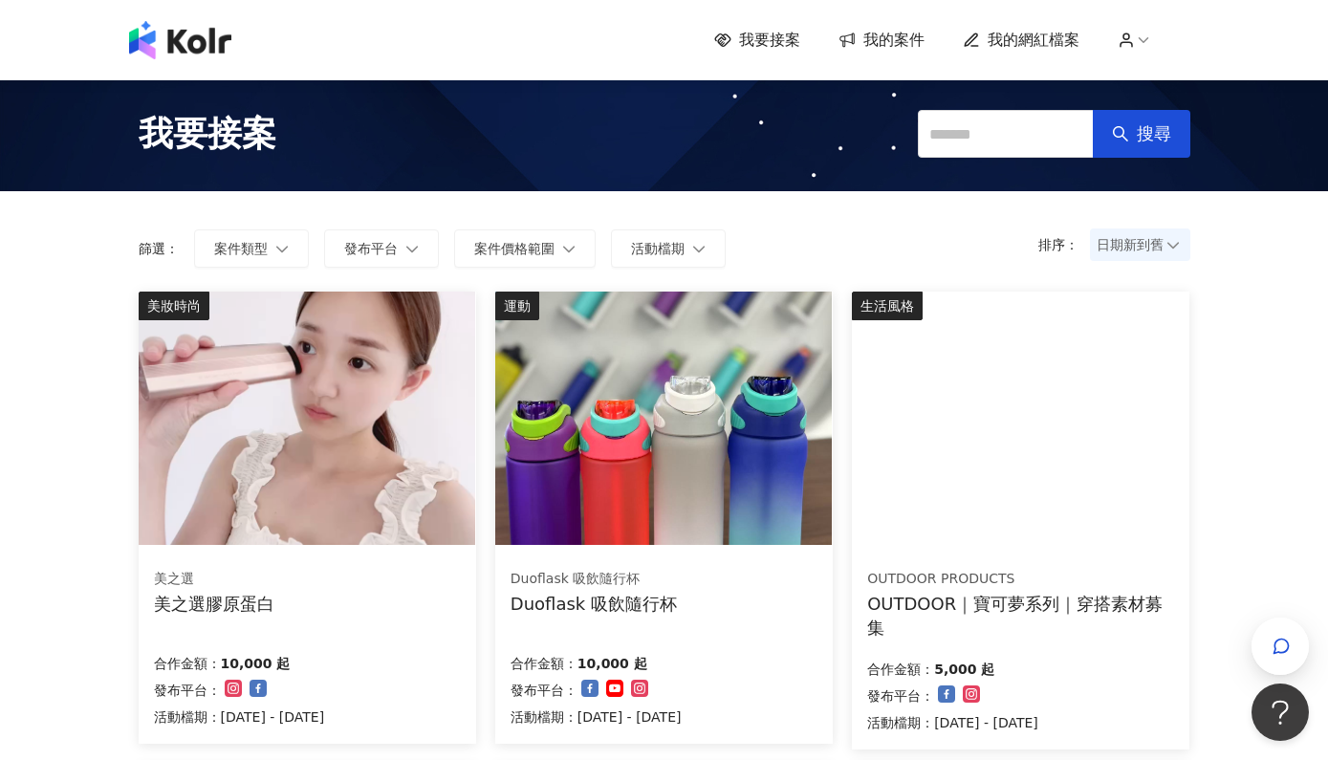
scroll to position [0, 0]
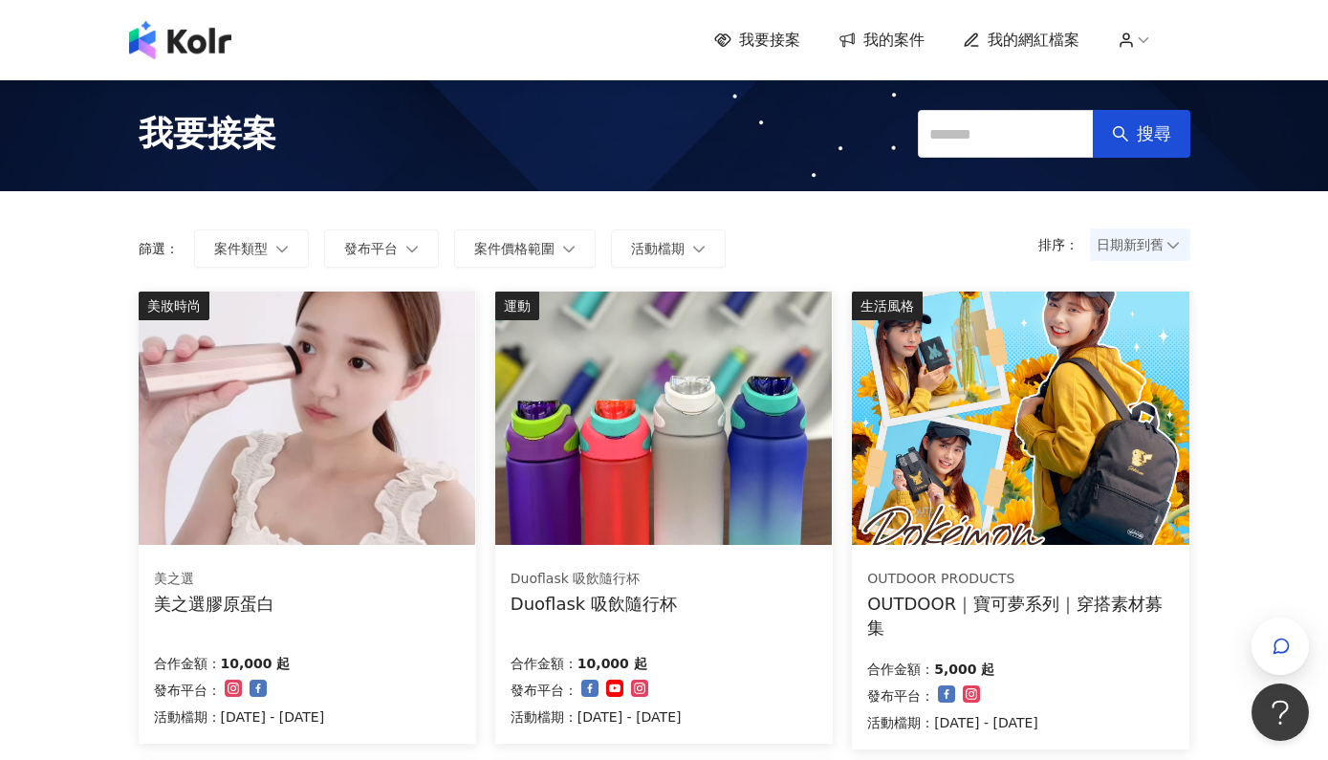
click at [236, 612] on div "美之選膠原蛋白" at bounding box center [214, 604] width 120 height 24
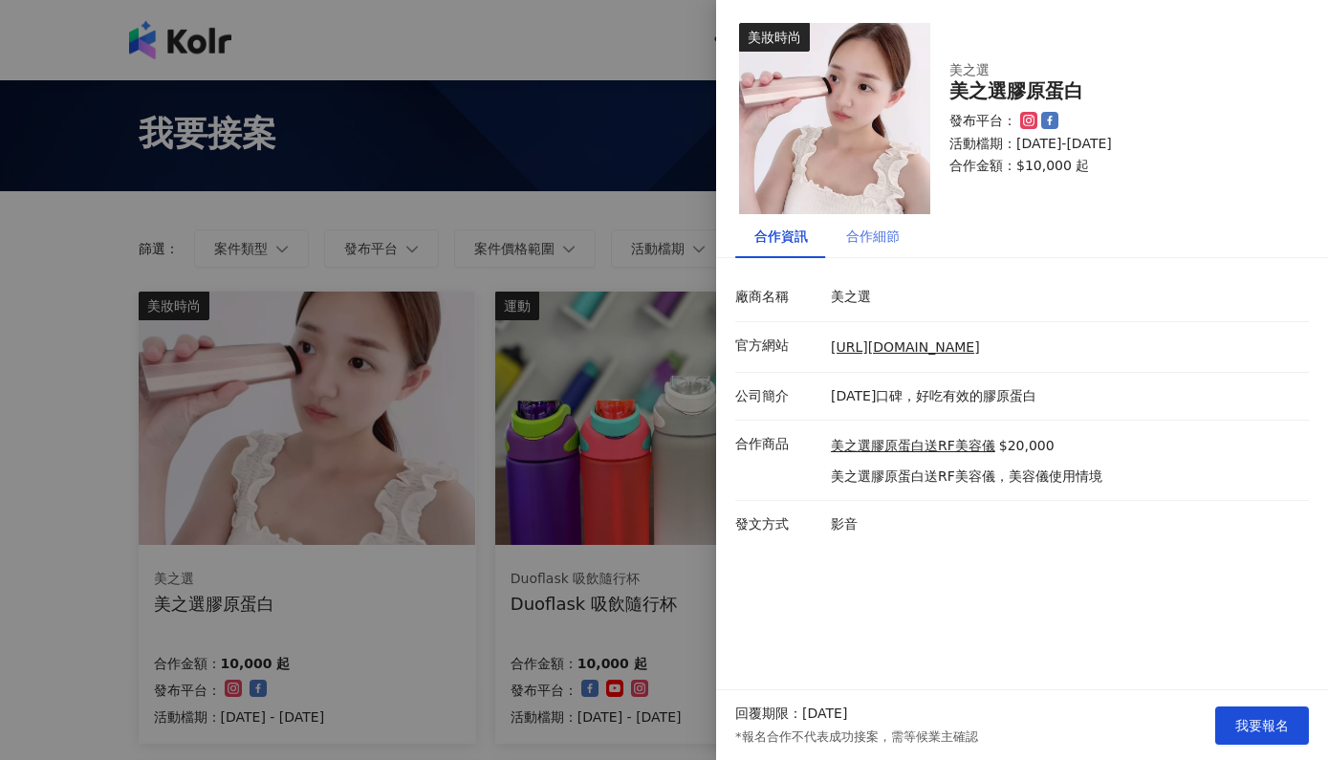
click at [845, 249] on div "合作細節" at bounding box center [873, 236] width 92 height 44
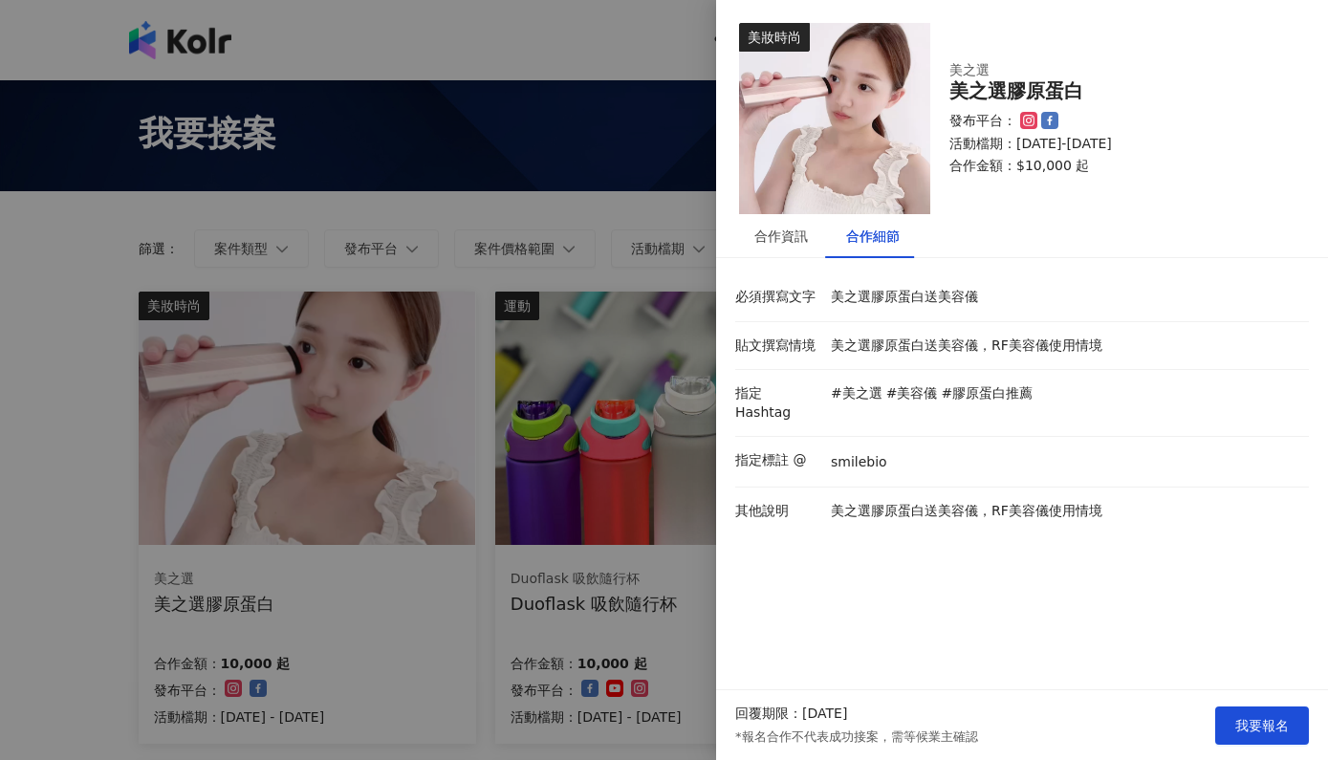
click at [471, 634] on div at bounding box center [664, 380] width 1328 height 760
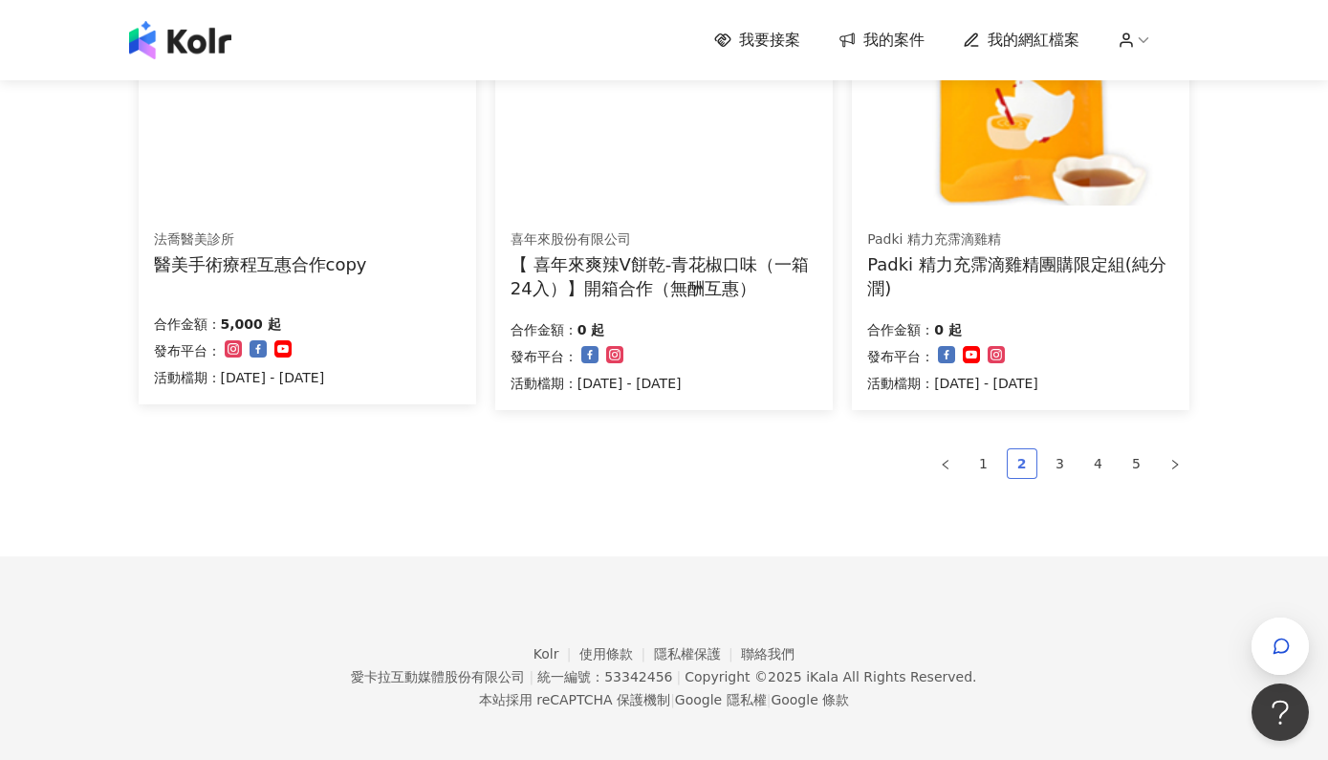
scroll to position [1285, 0]
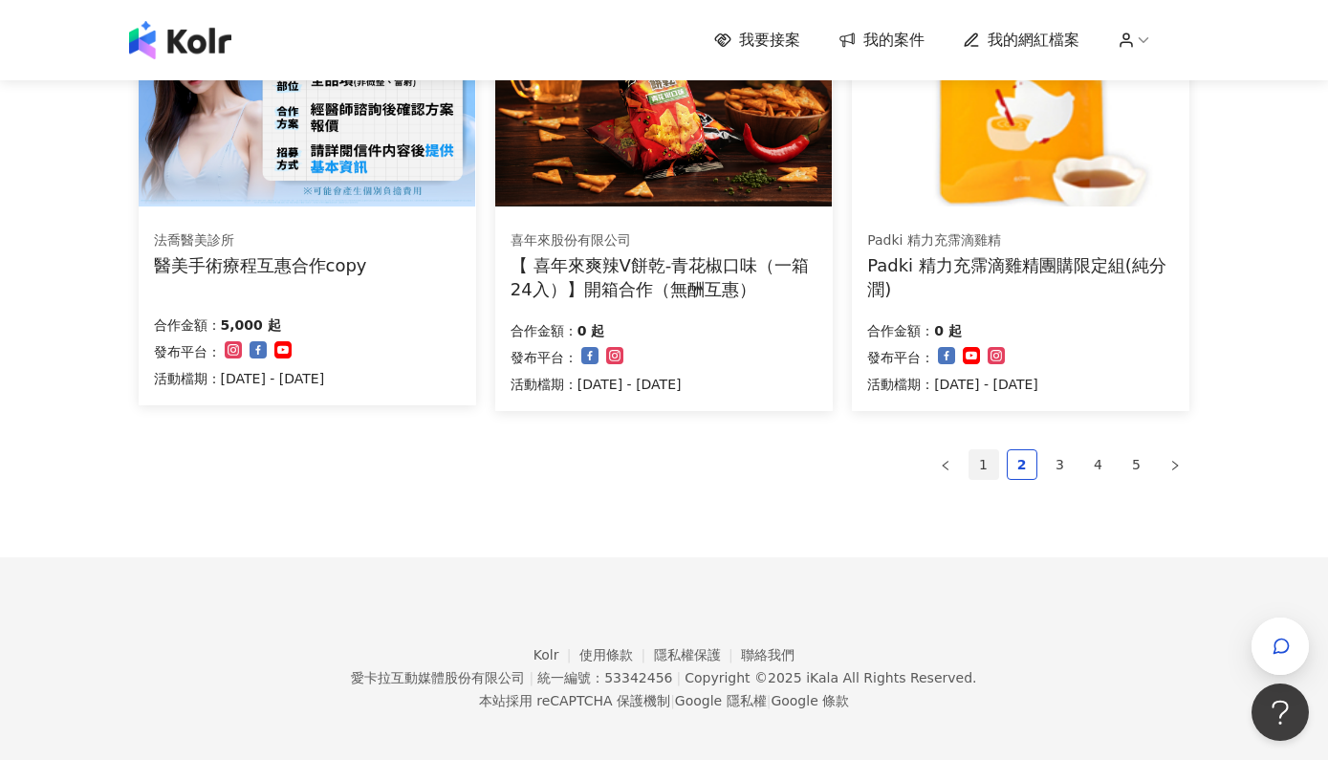
click at [990, 450] on link "1" at bounding box center [983, 464] width 29 height 29
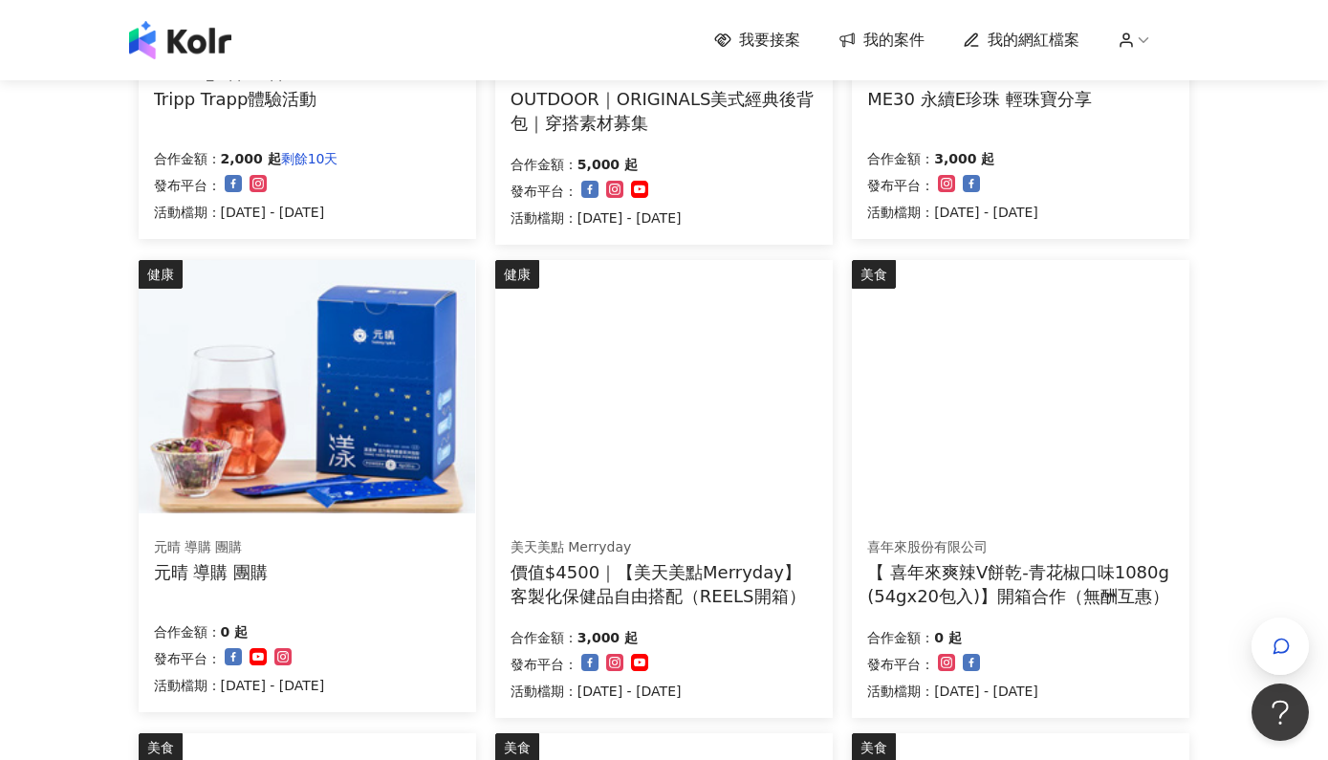
scroll to position [471, 1]
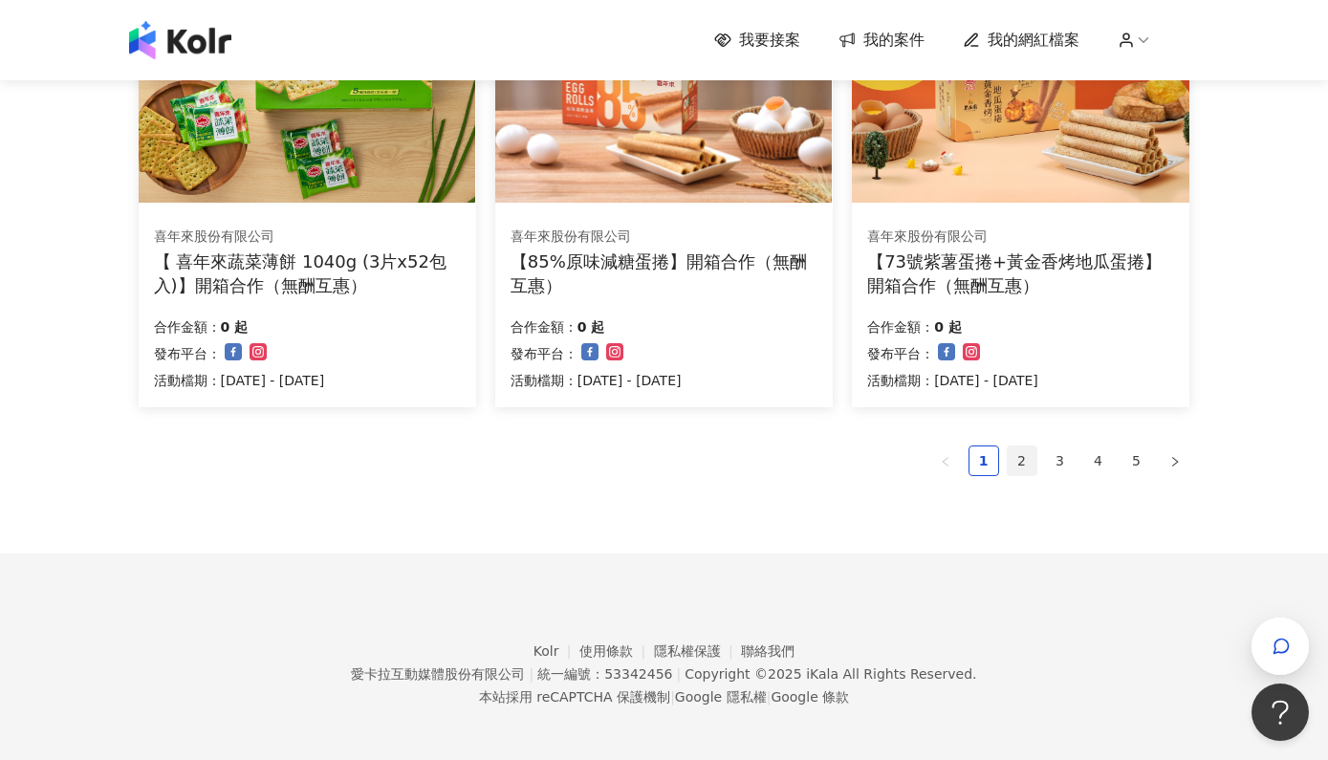
click at [1014, 454] on link "2" at bounding box center [1021, 460] width 29 height 29
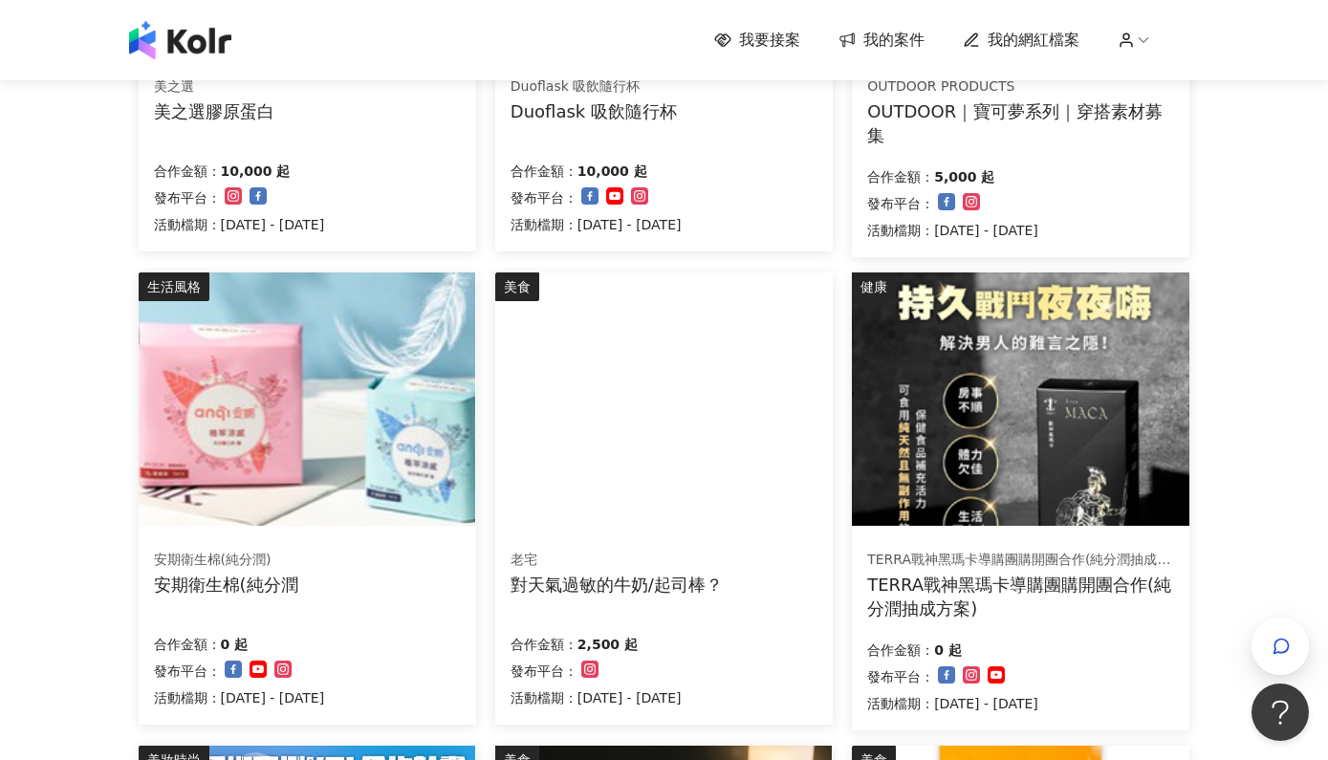
scroll to position [503, 0]
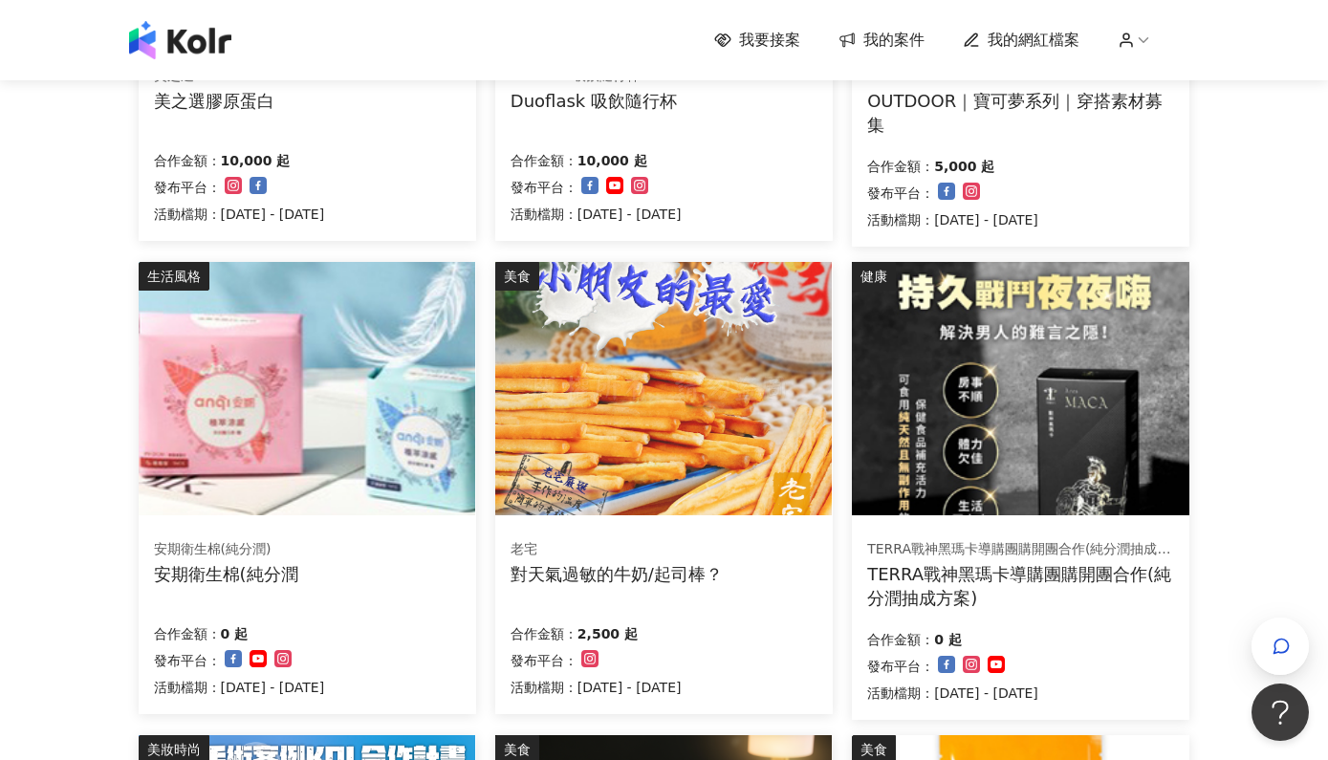
click at [247, 540] on div "安期衛生棉(純分潤)" at bounding box center [226, 549] width 144 height 19
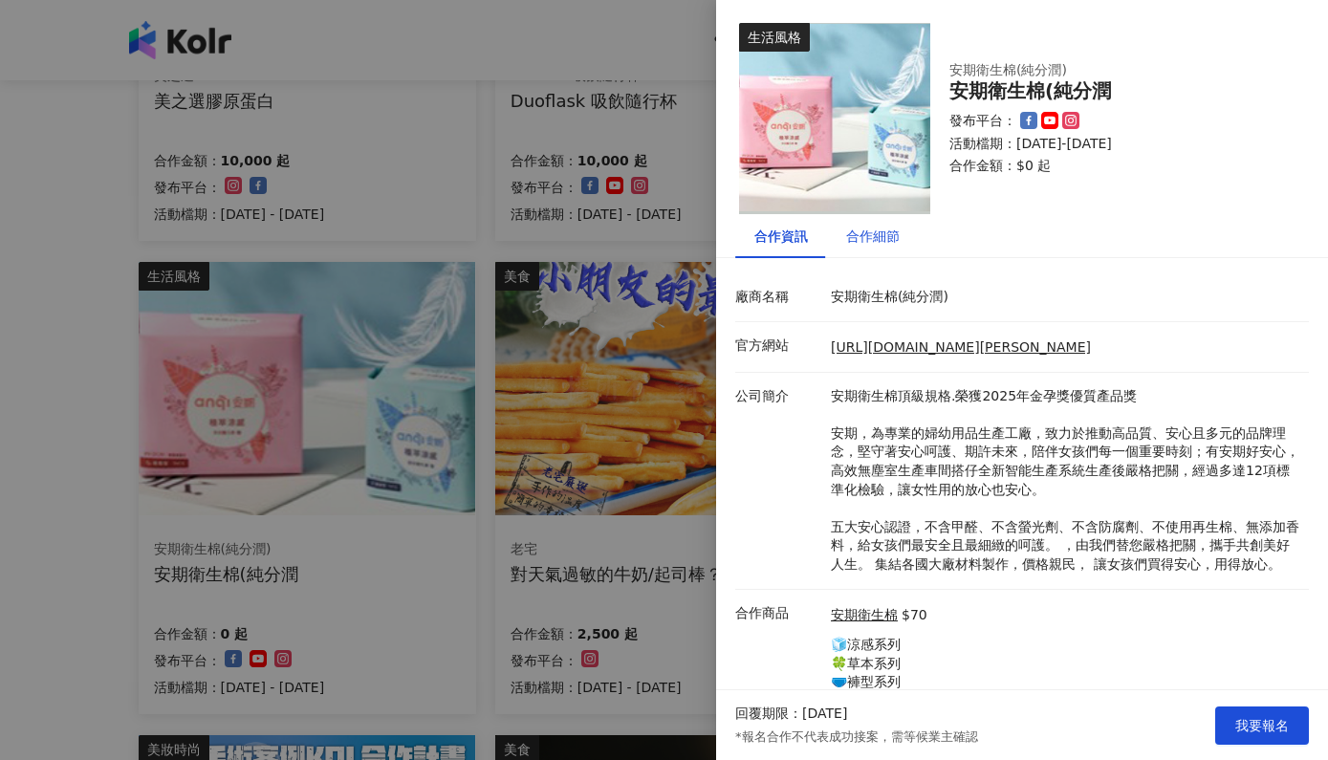
click at [858, 233] on div "合作細節" at bounding box center [873, 236] width 54 height 21
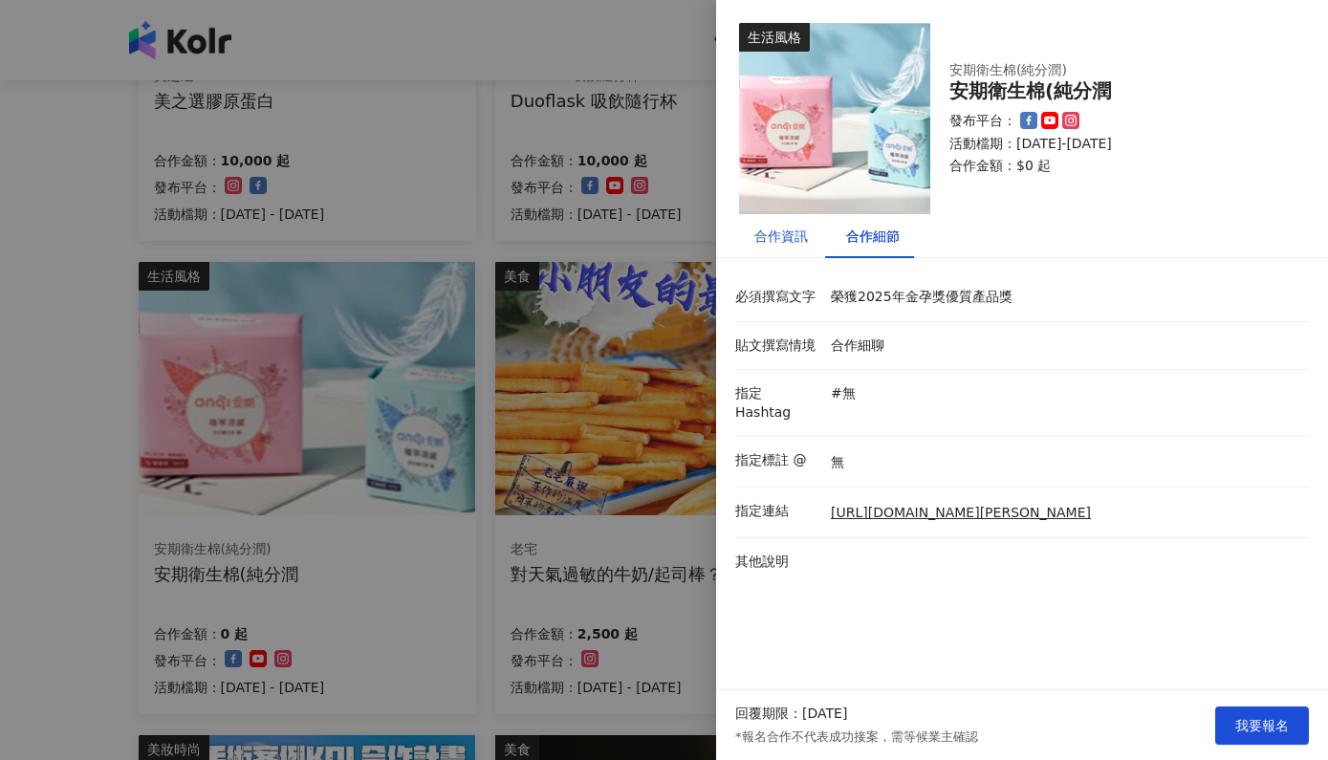
click at [773, 242] on div "合作資訊" at bounding box center [781, 236] width 54 height 21
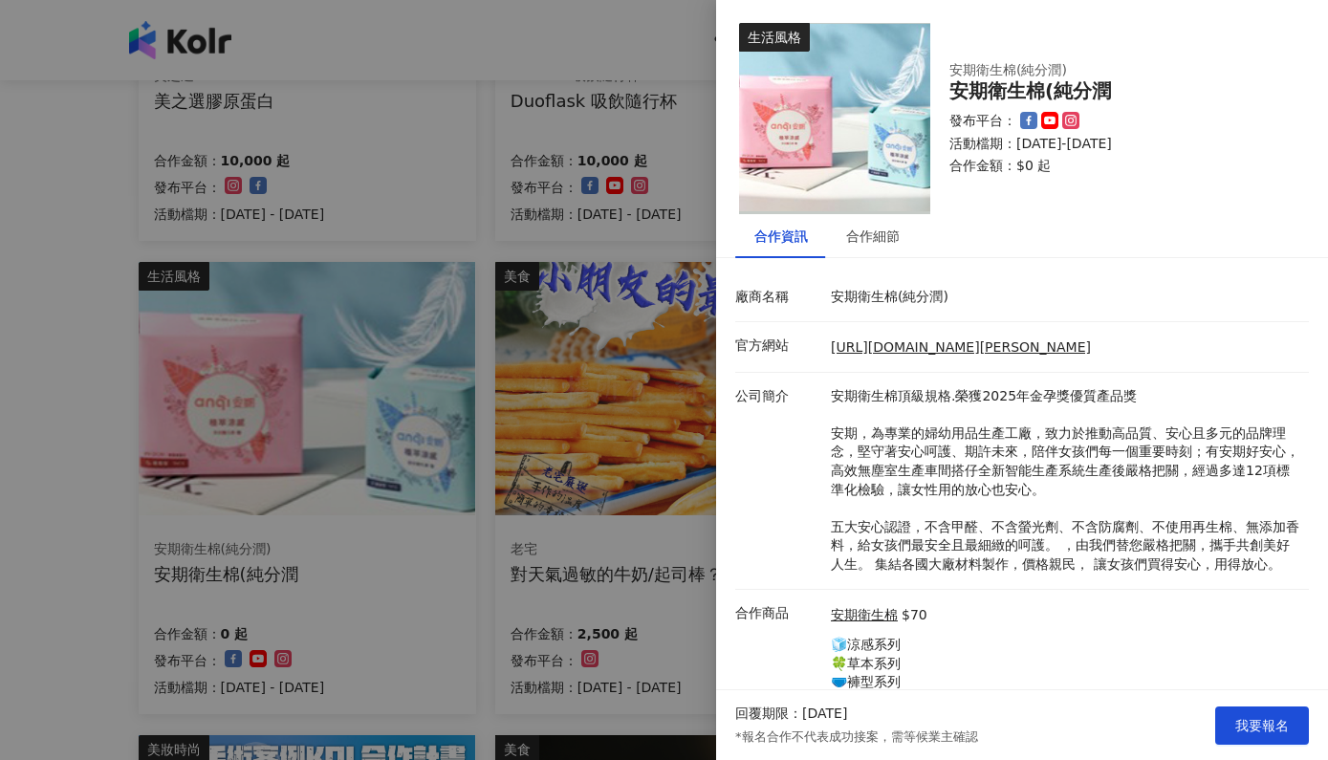
scroll to position [0, 0]
click at [30, 546] on div at bounding box center [664, 380] width 1328 height 760
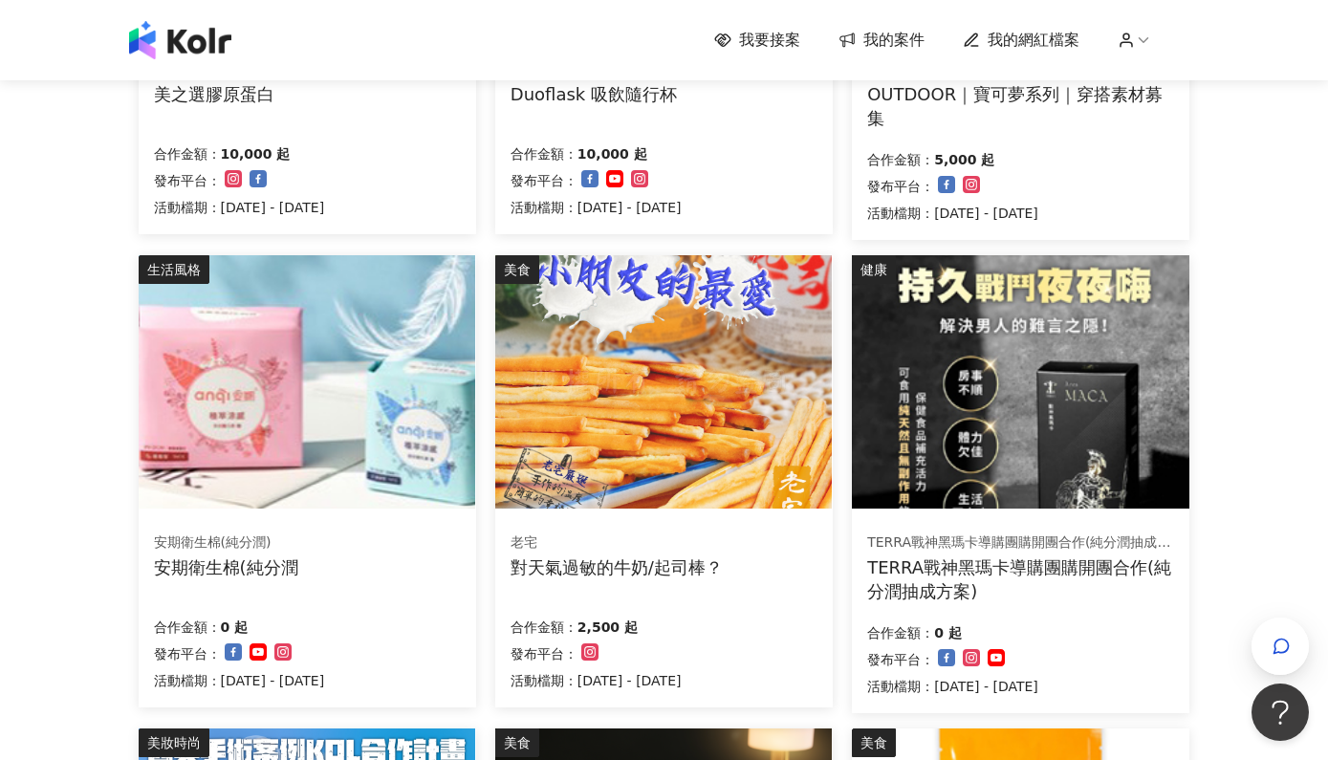
scroll to position [510, 0]
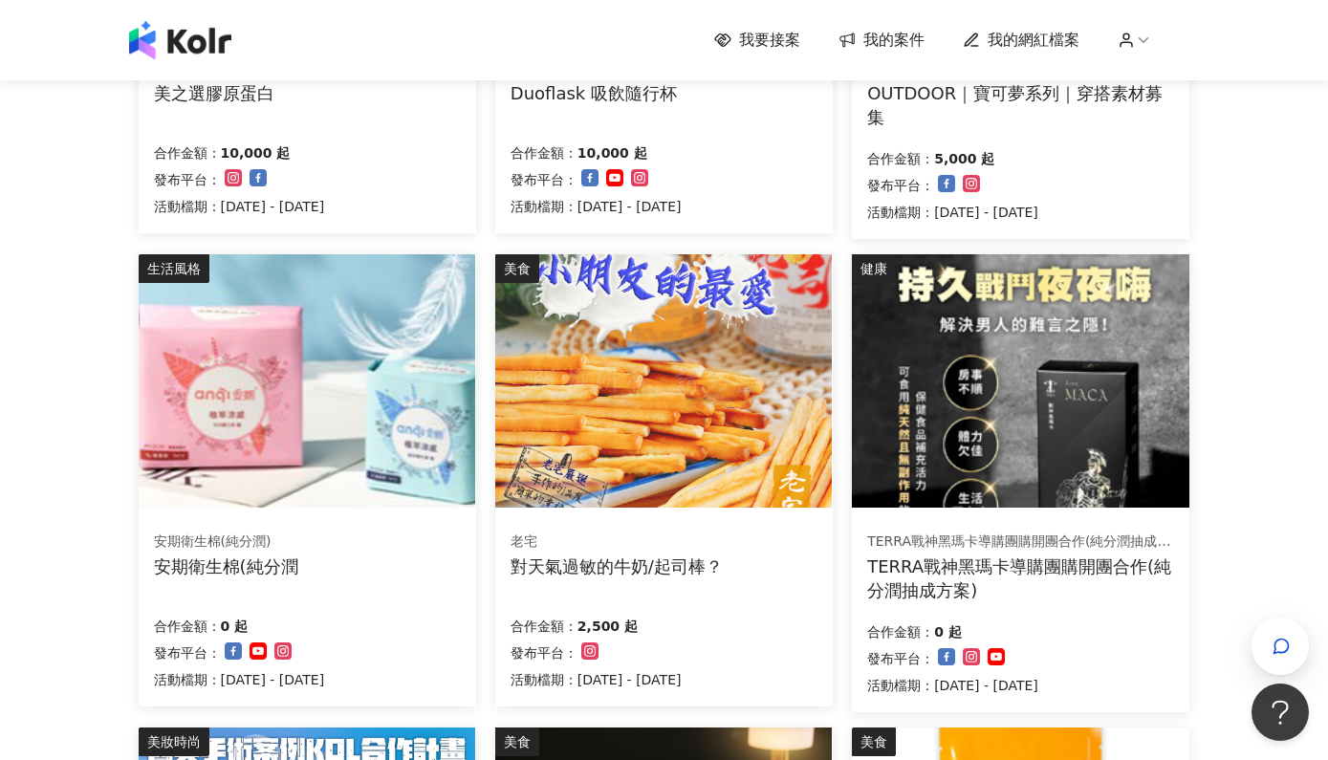
click at [243, 558] on div "安期衛生棉(純分潤" at bounding box center [226, 566] width 144 height 24
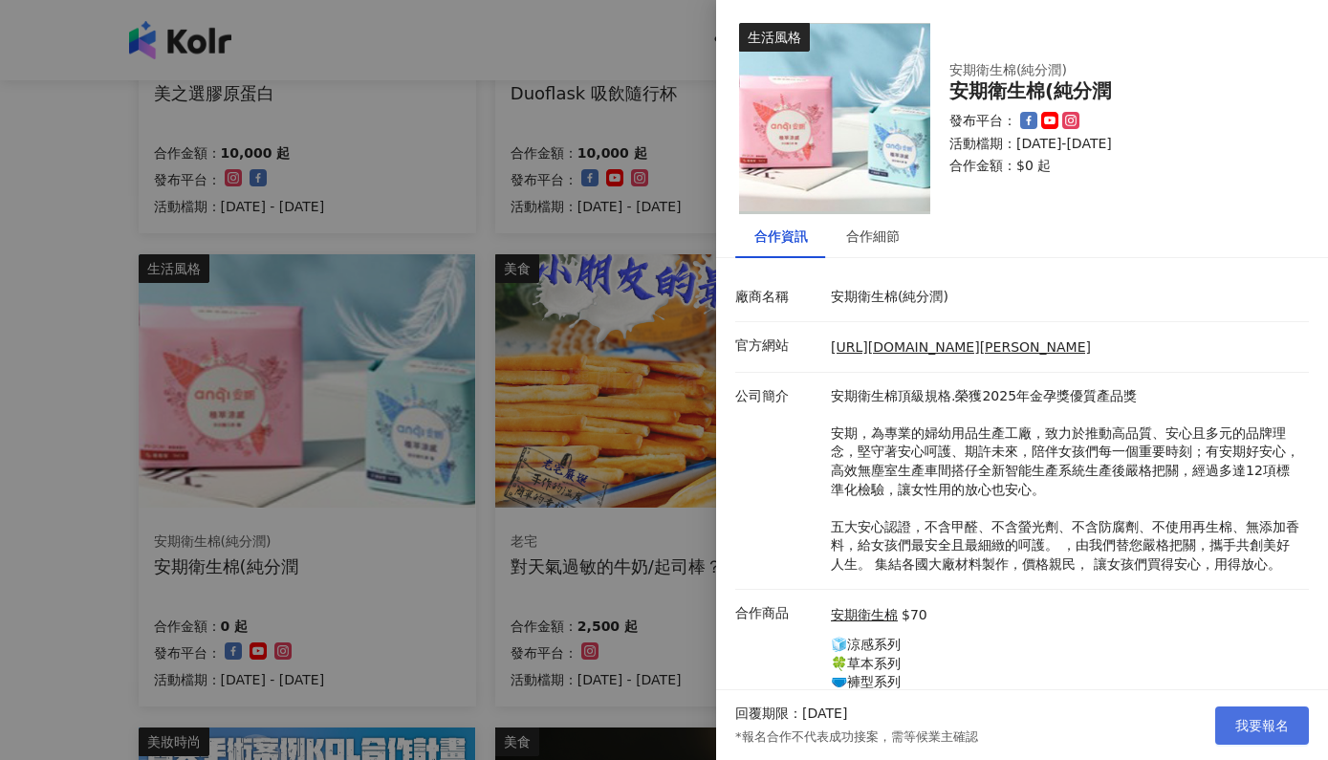
click at [1254, 720] on span "我要報名" at bounding box center [1262, 725] width 54 height 15
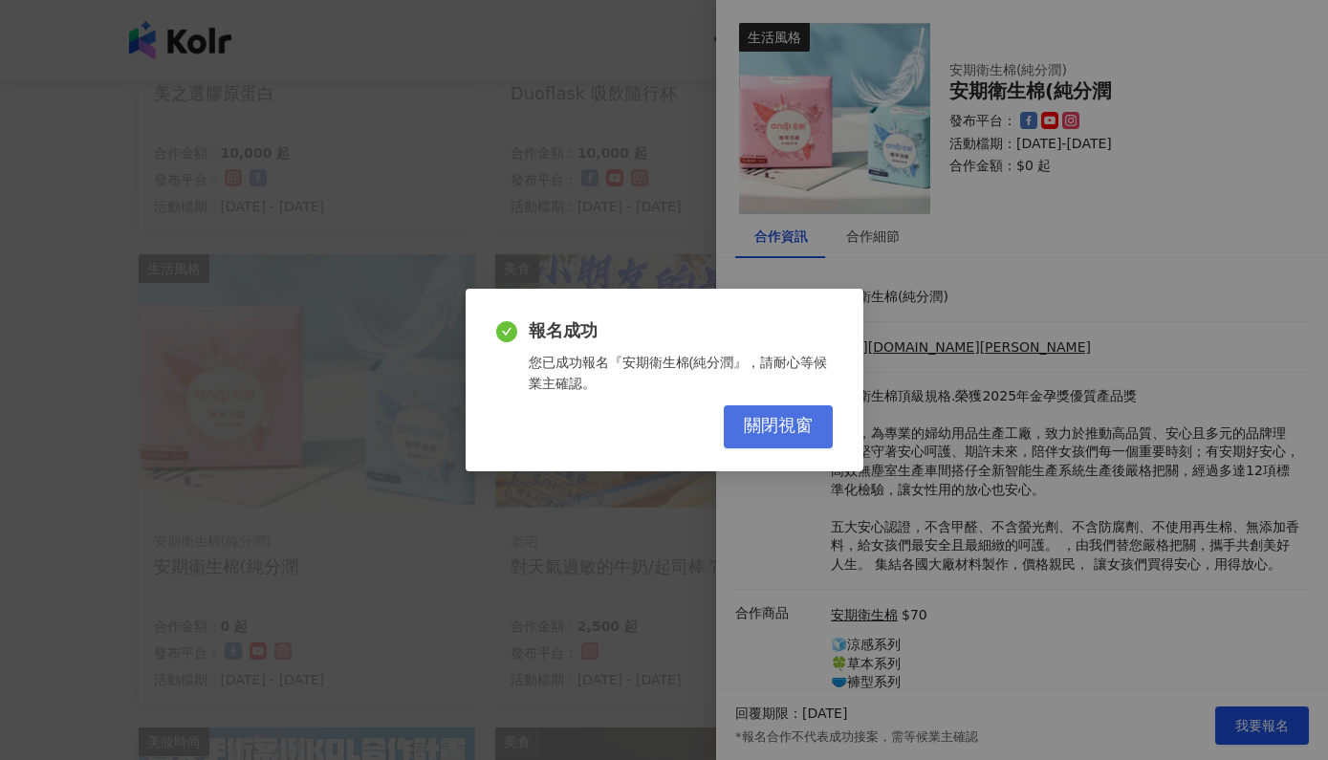
click at [780, 430] on span "關閉視窗" at bounding box center [778, 426] width 69 height 21
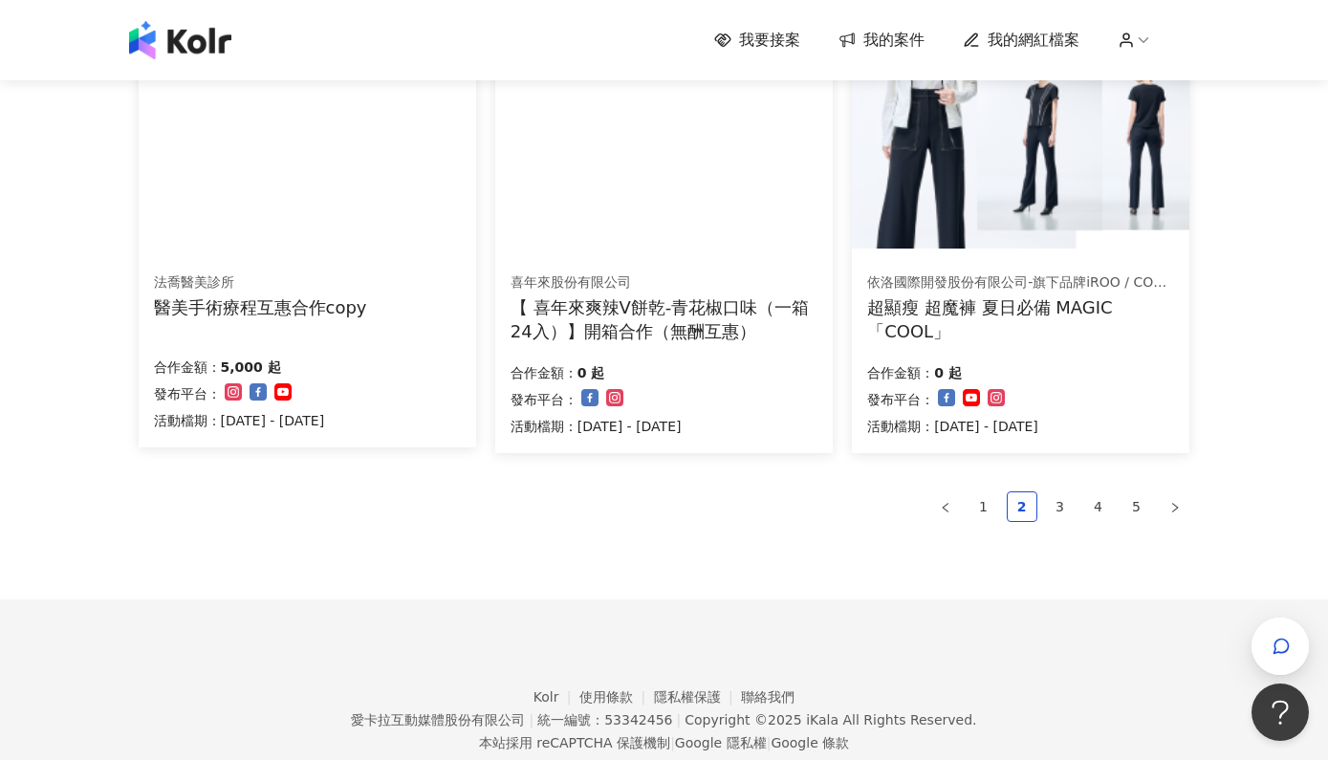
scroll to position [1263, 0]
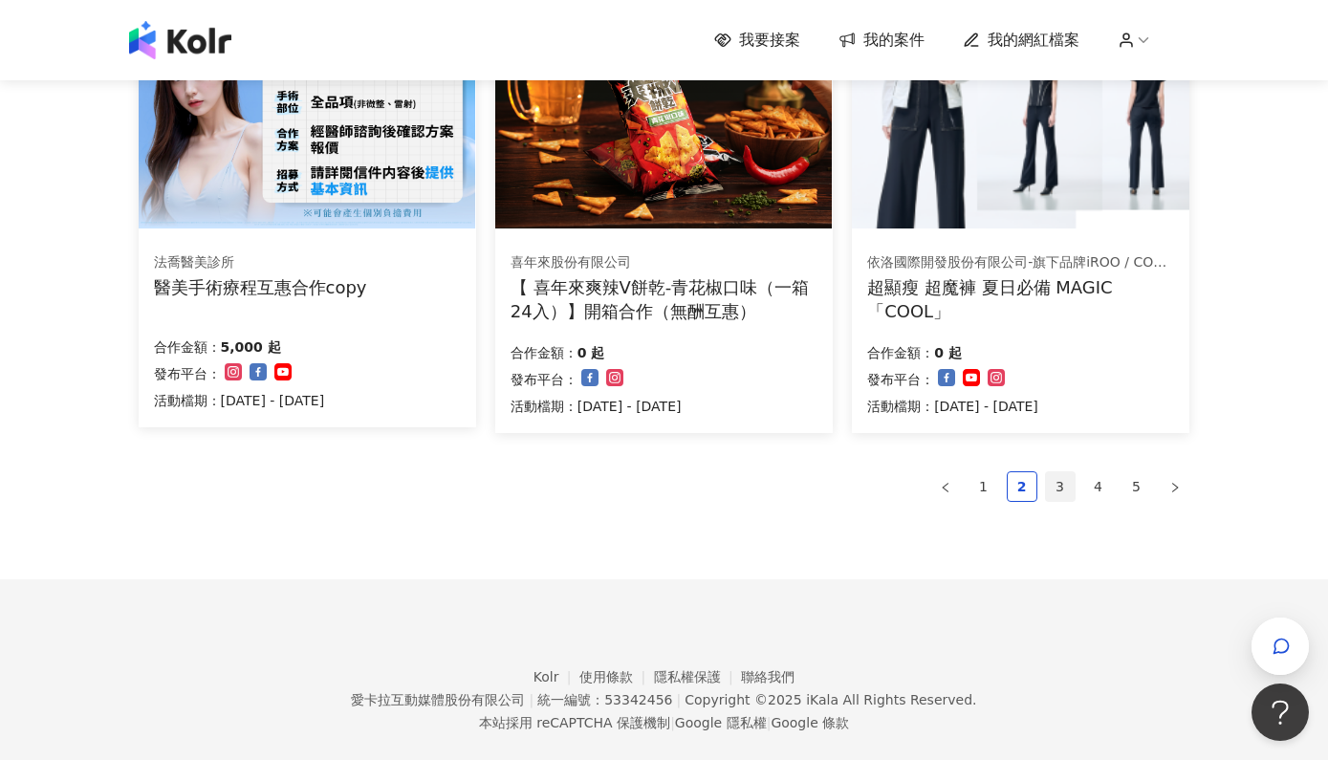
click at [1050, 476] on link "3" at bounding box center [1060, 486] width 29 height 29
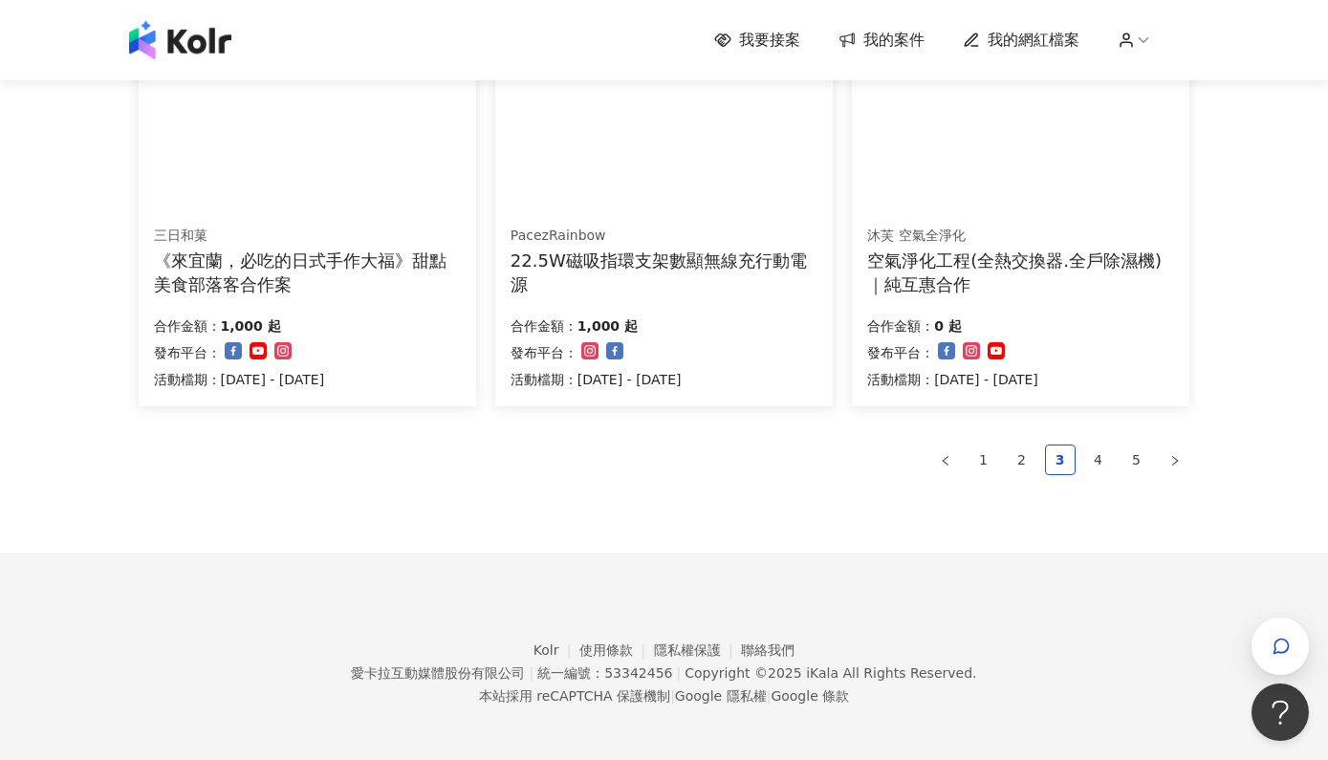
scroll to position [1288, 0]
